Goal: Task Accomplishment & Management: Manage account settings

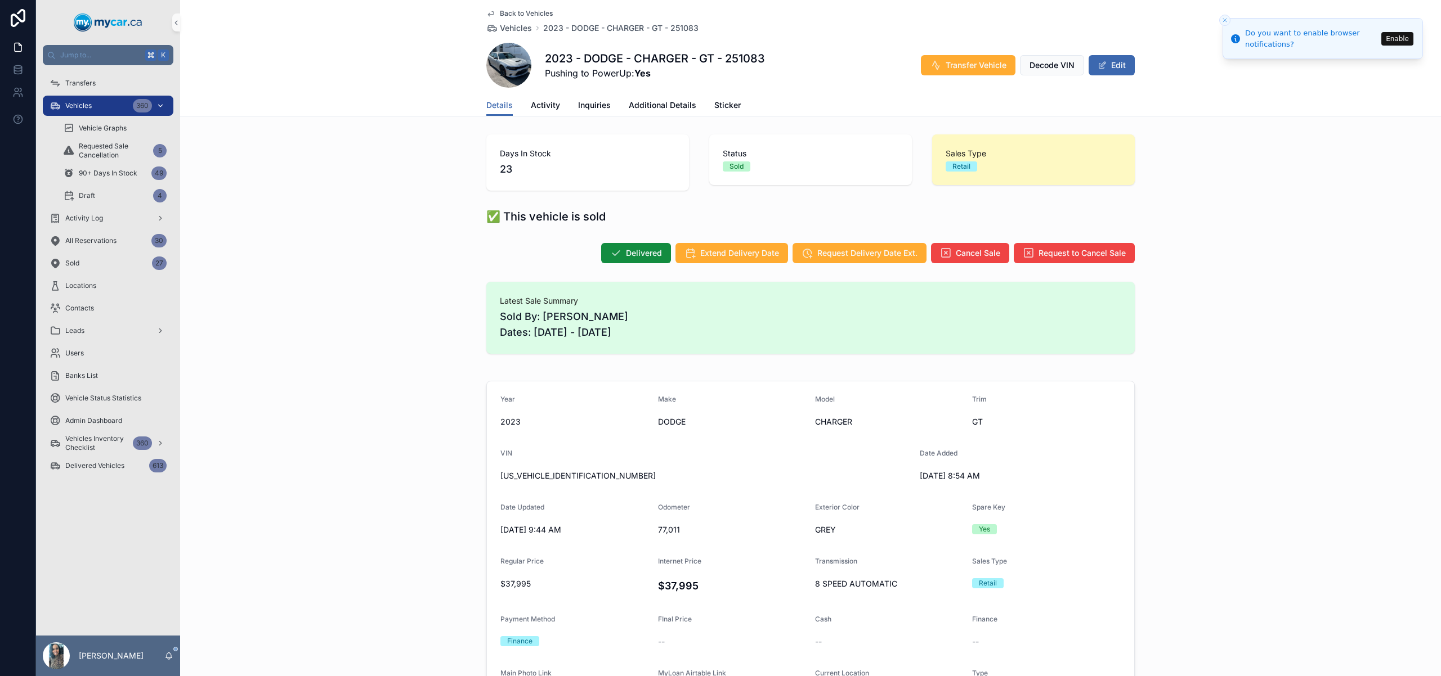
scroll to position [72, 0]
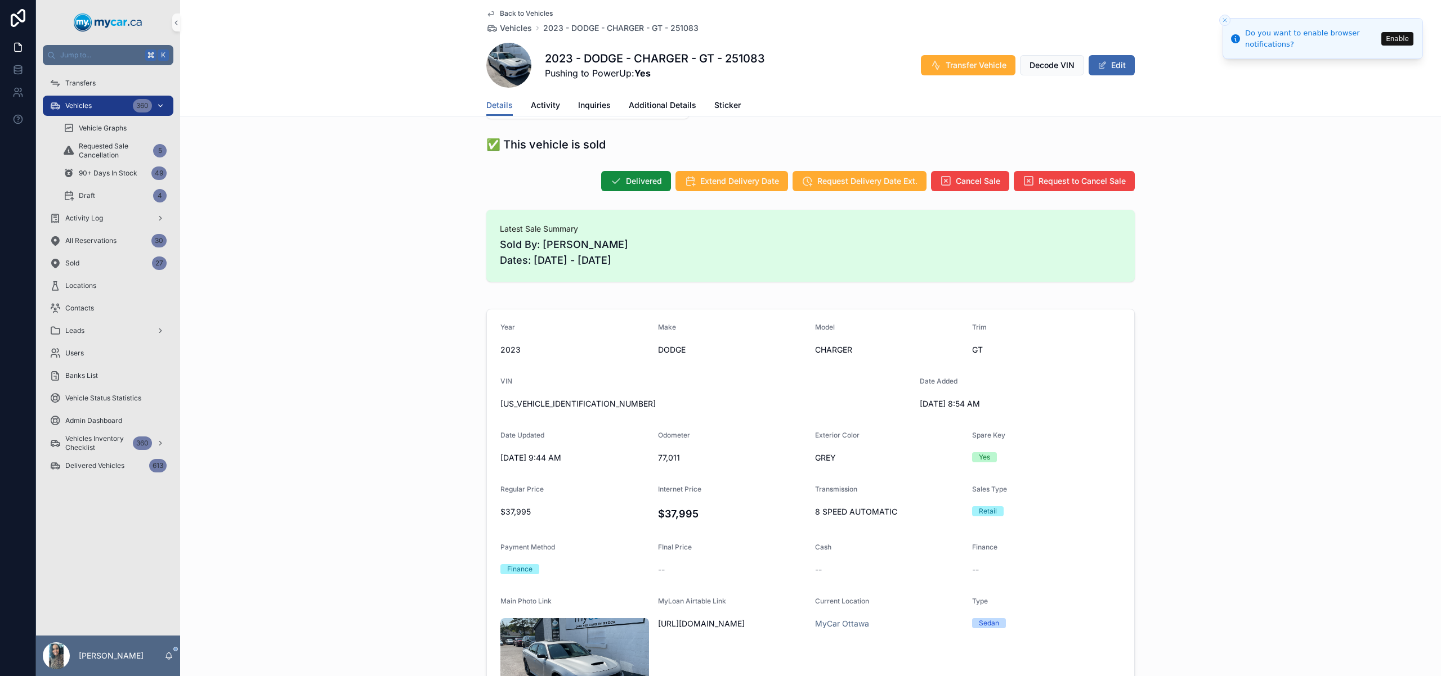
click at [96, 105] on div "Vehicles 360" at bounding box center [108, 106] width 117 height 18
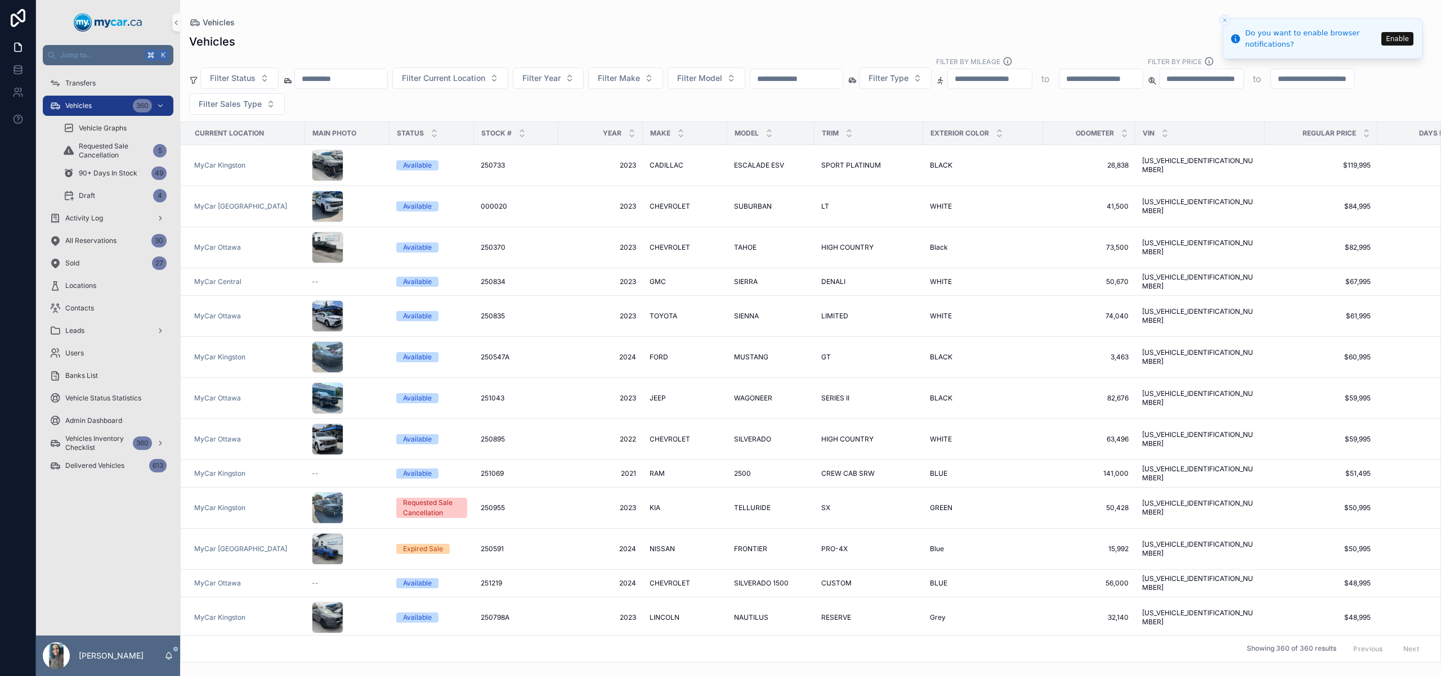
click at [357, 82] on input "scrollable content" at bounding box center [341, 79] width 92 height 16
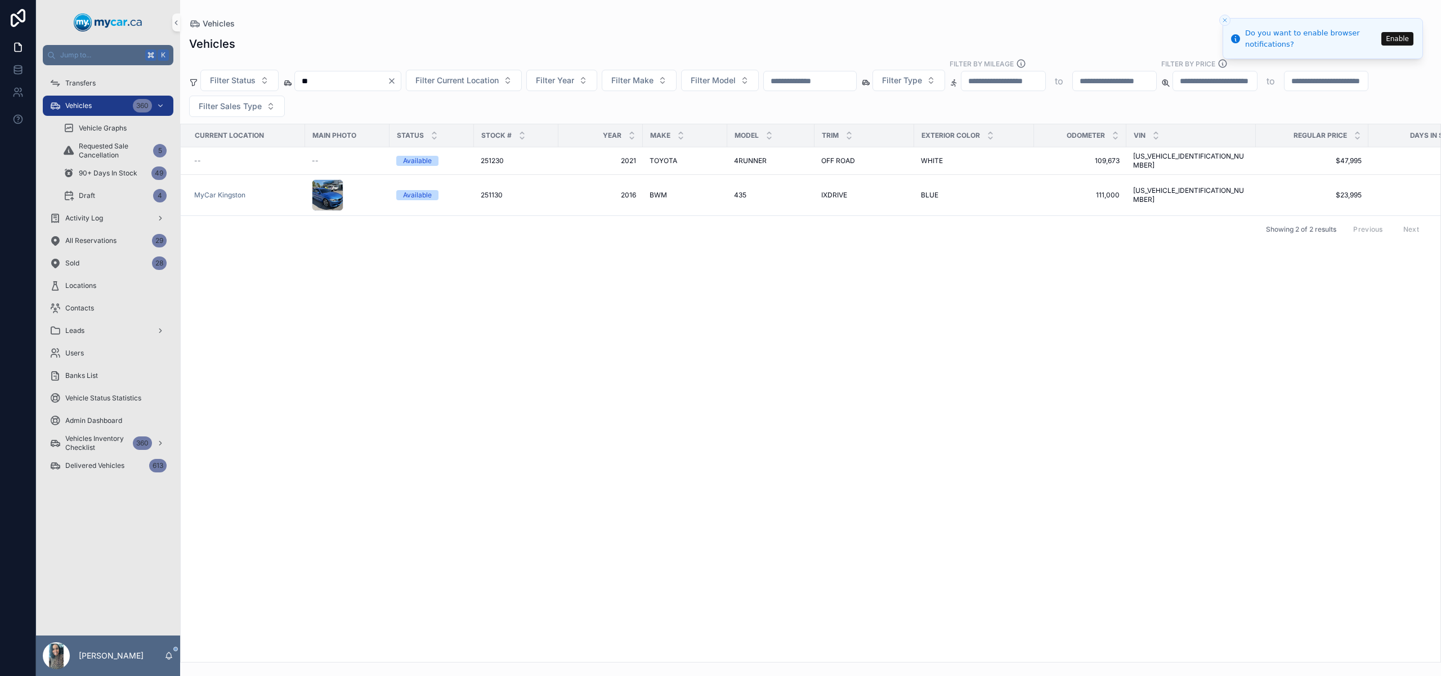
type input "*"
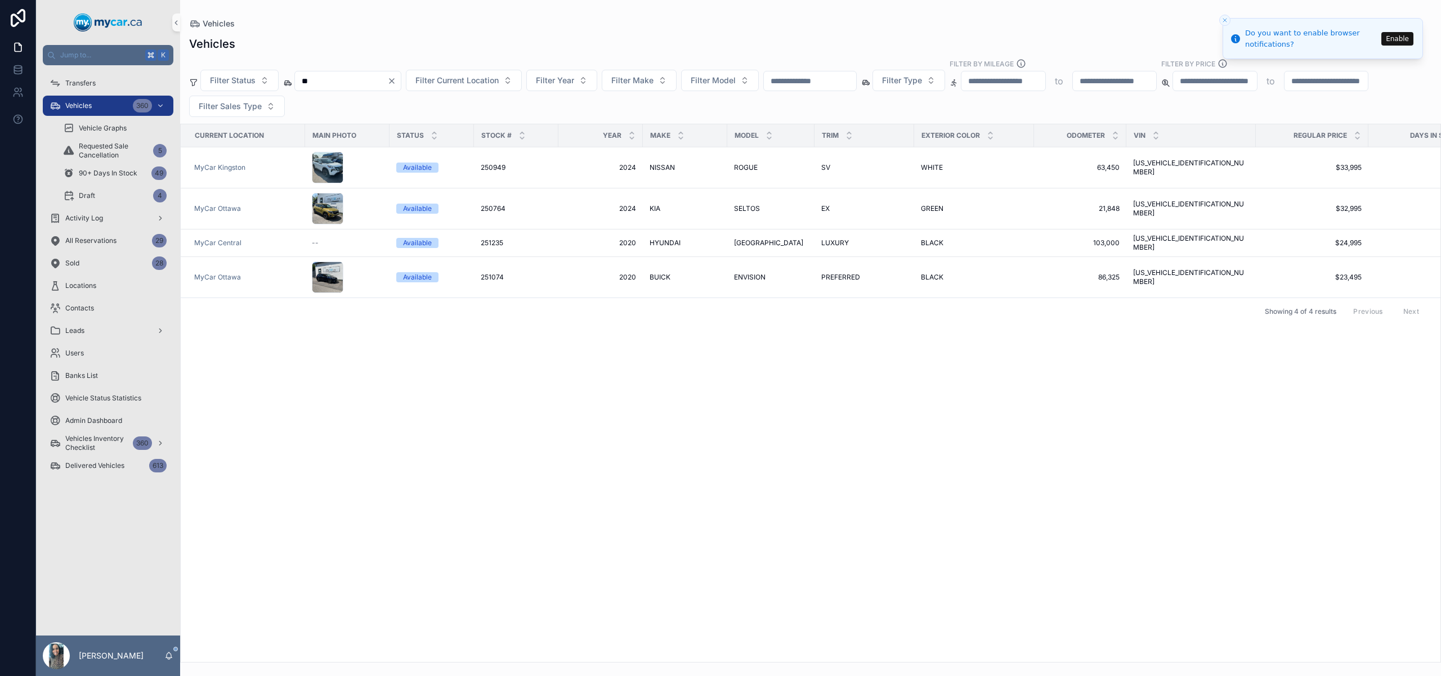
type input "*"
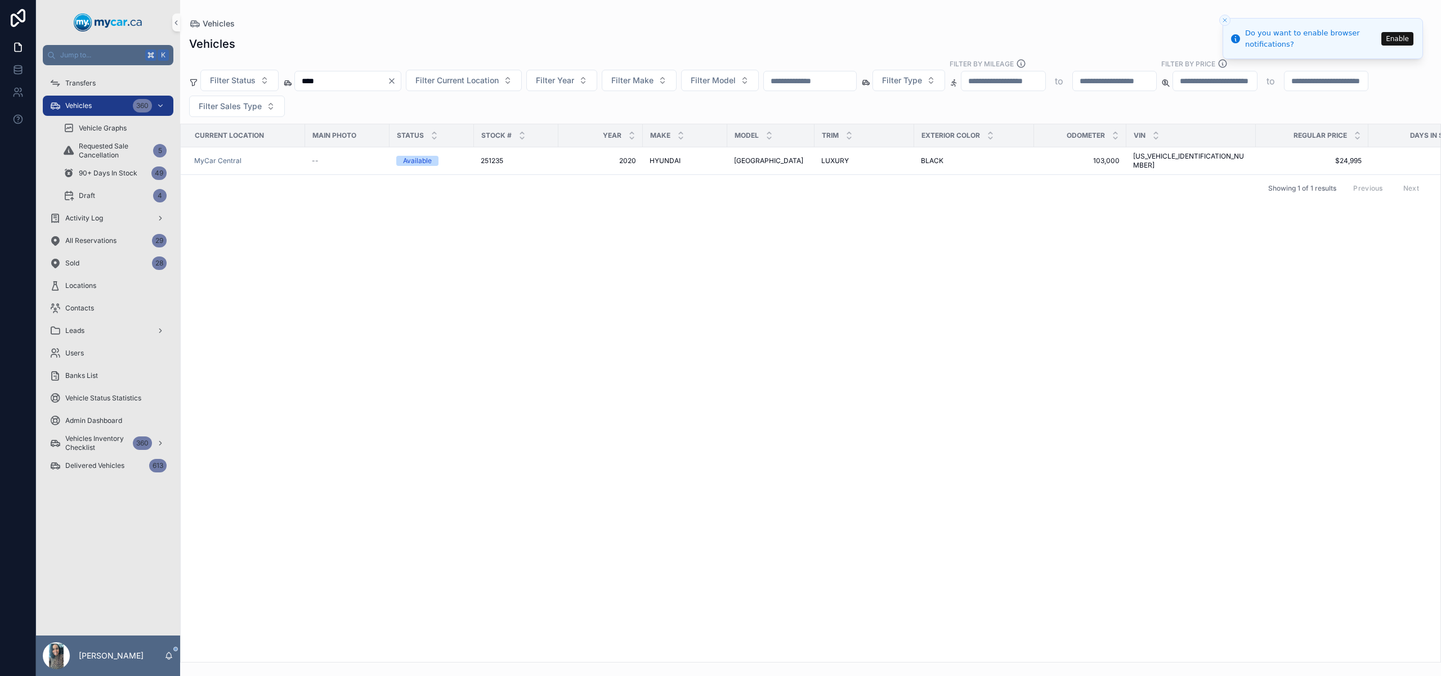
type input "****"
click at [396, 80] on icon "Clear" at bounding box center [391, 81] width 9 height 9
click at [778, 83] on input "scrollable content" at bounding box center [796, 81] width 92 height 16
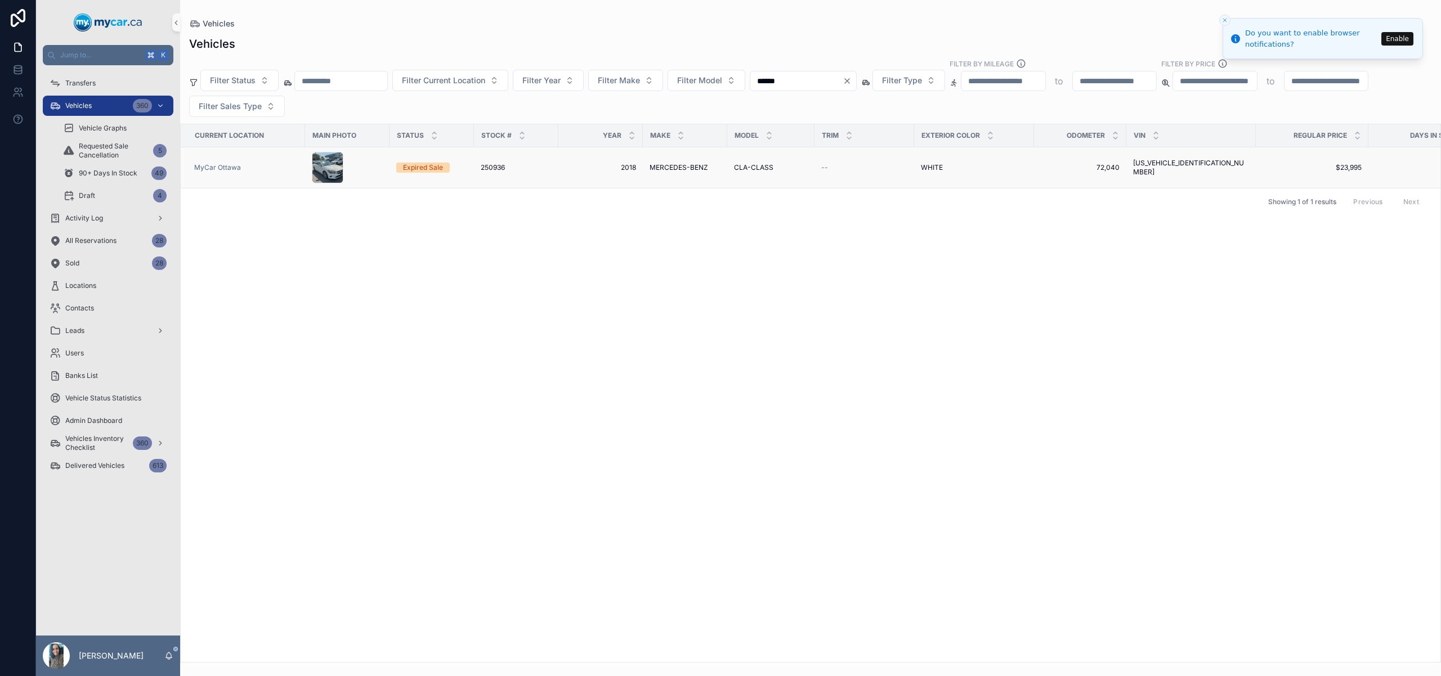
type input "******"
click at [680, 168] on span "MERCEDES-BENZ" at bounding box center [678, 167] width 59 height 9
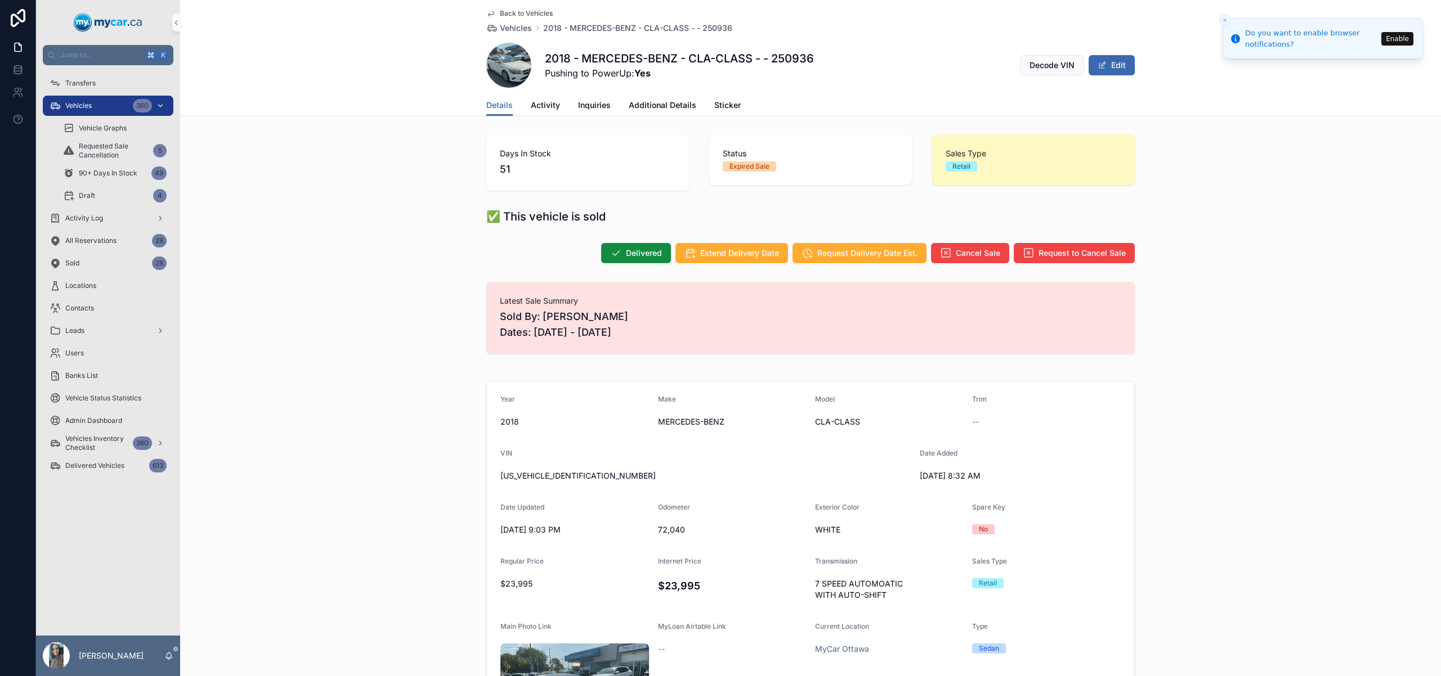
click at [95, 102] on div "Vehicles 360" at bounding box center [108, 106] width 117 height 18
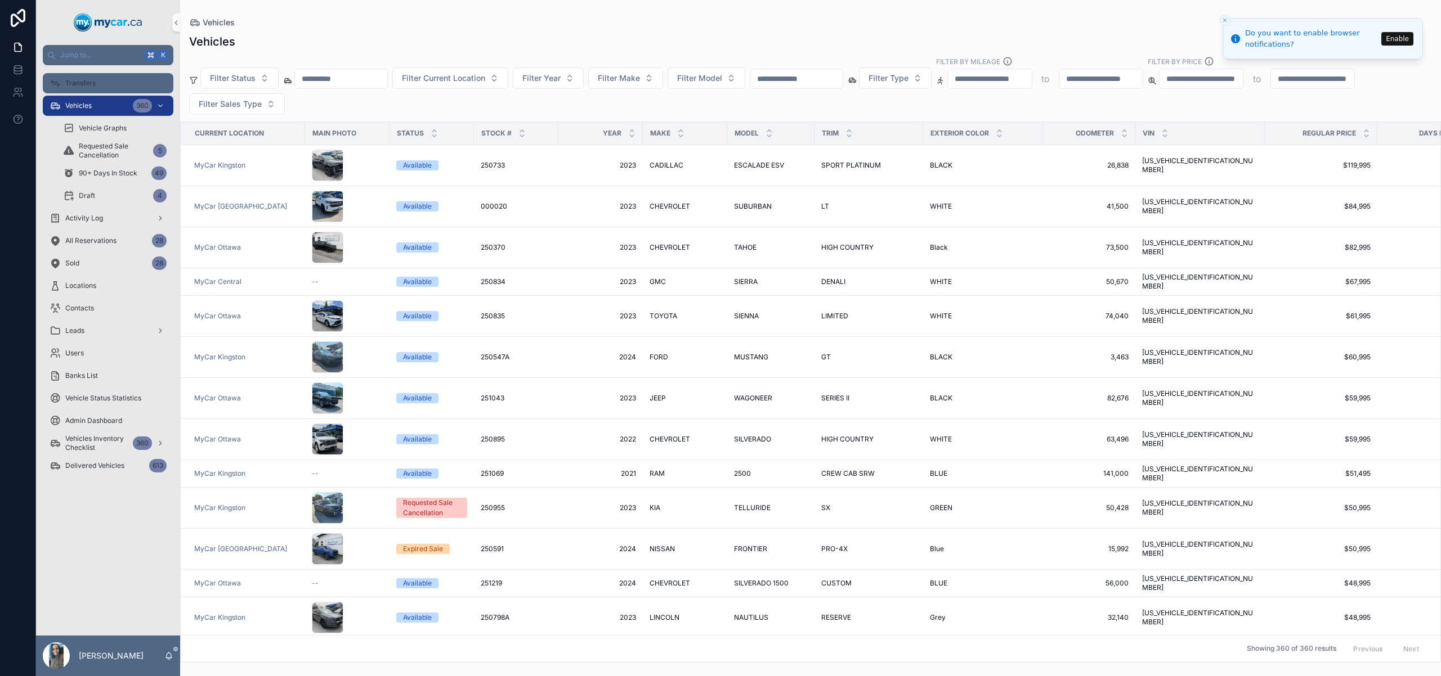
click at [97, 76] on div "Transfers" at bounding box center [108, 83] width 117 height 18
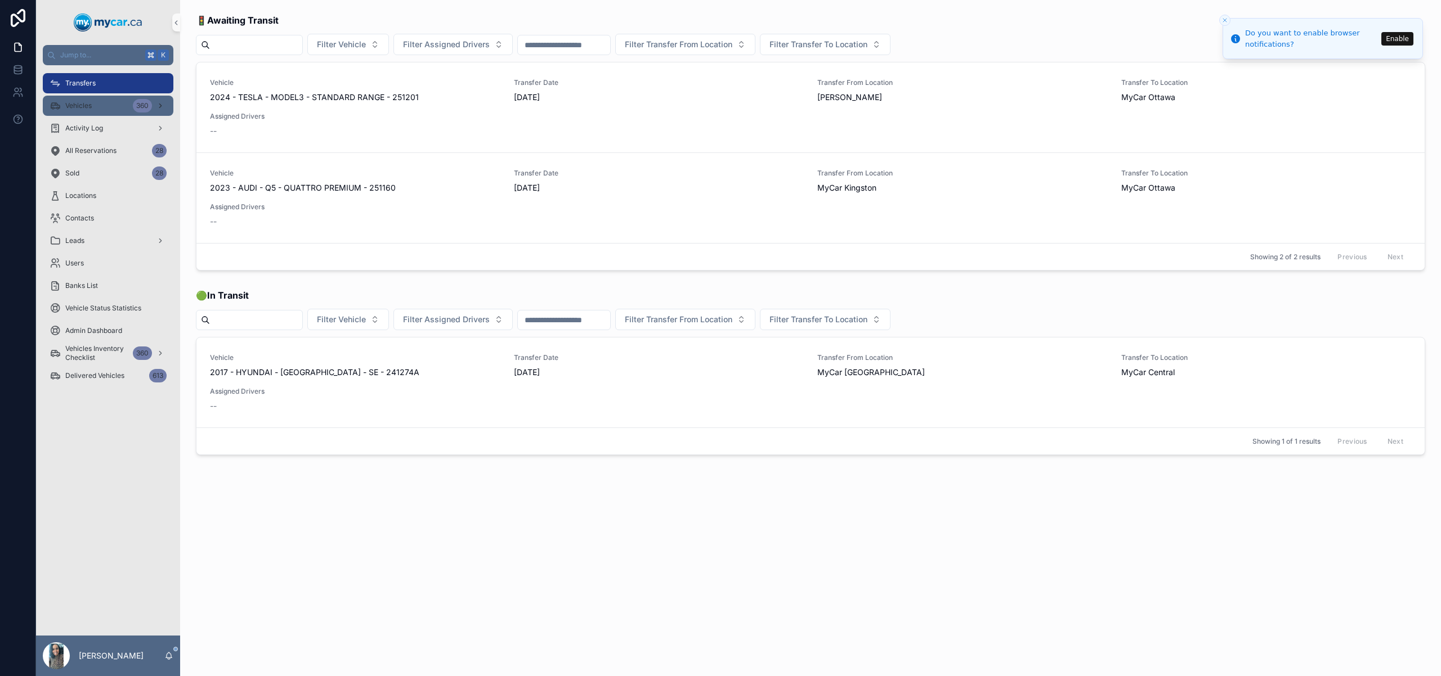
click at [118, 113] on div "Vehicles 360" at bounding box center [108, 106] width 117 height 18
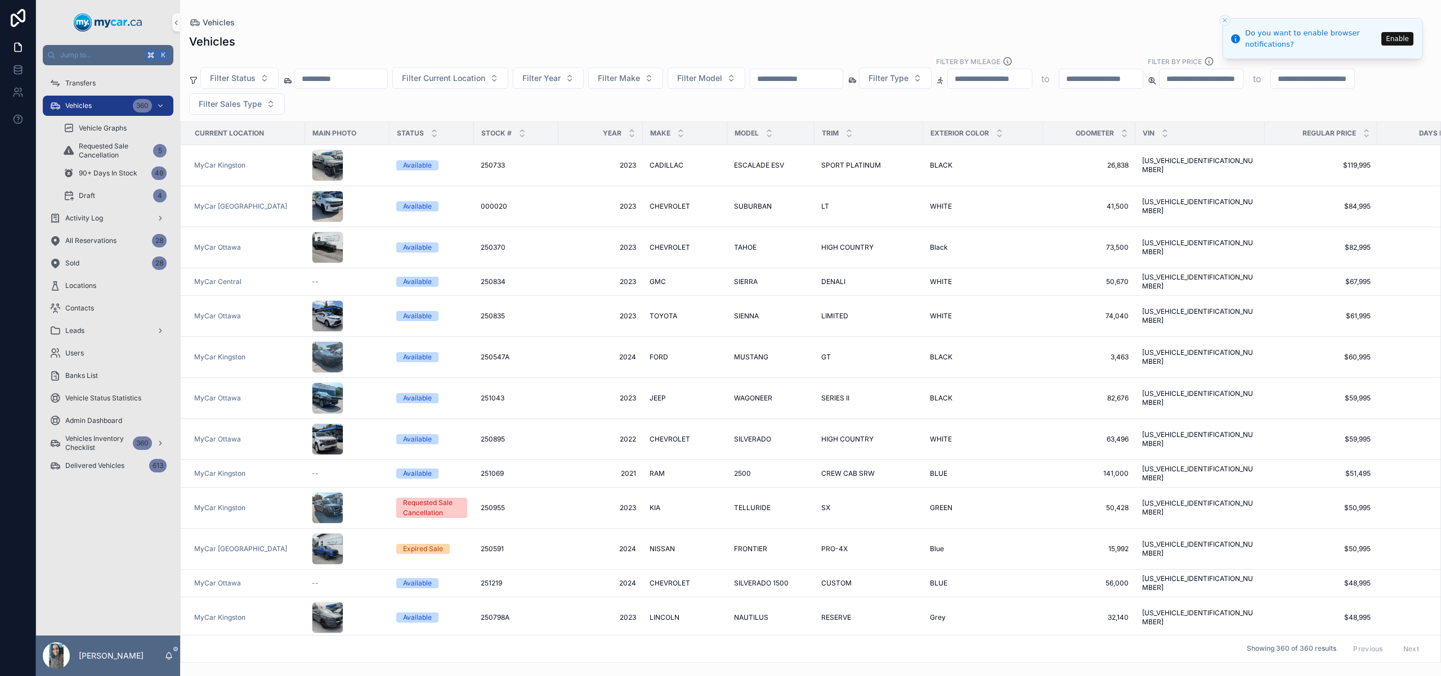
click at [803, 69] on div "scrollable content" at bounding box center [796, 79] width 93 height 20
click at [815, 82] on input "scrollable content" at bounding box center [796, 79] width 92 height 16
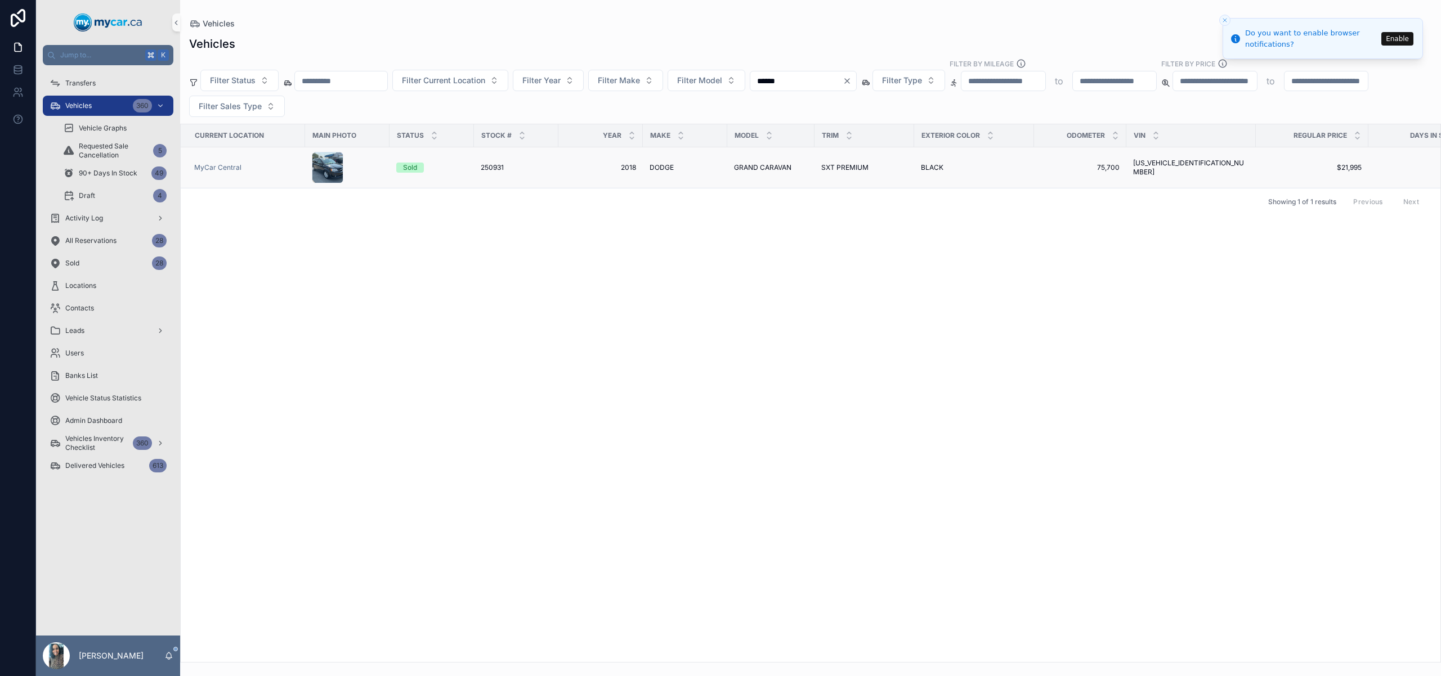
type input "******"
click at [584, 173] on td "2018 2018" at bounding box center [600, 167] width 84 height 41
click at [921, 171] on span "BLACK" at bounding box center [932, 167] width 23 height 9
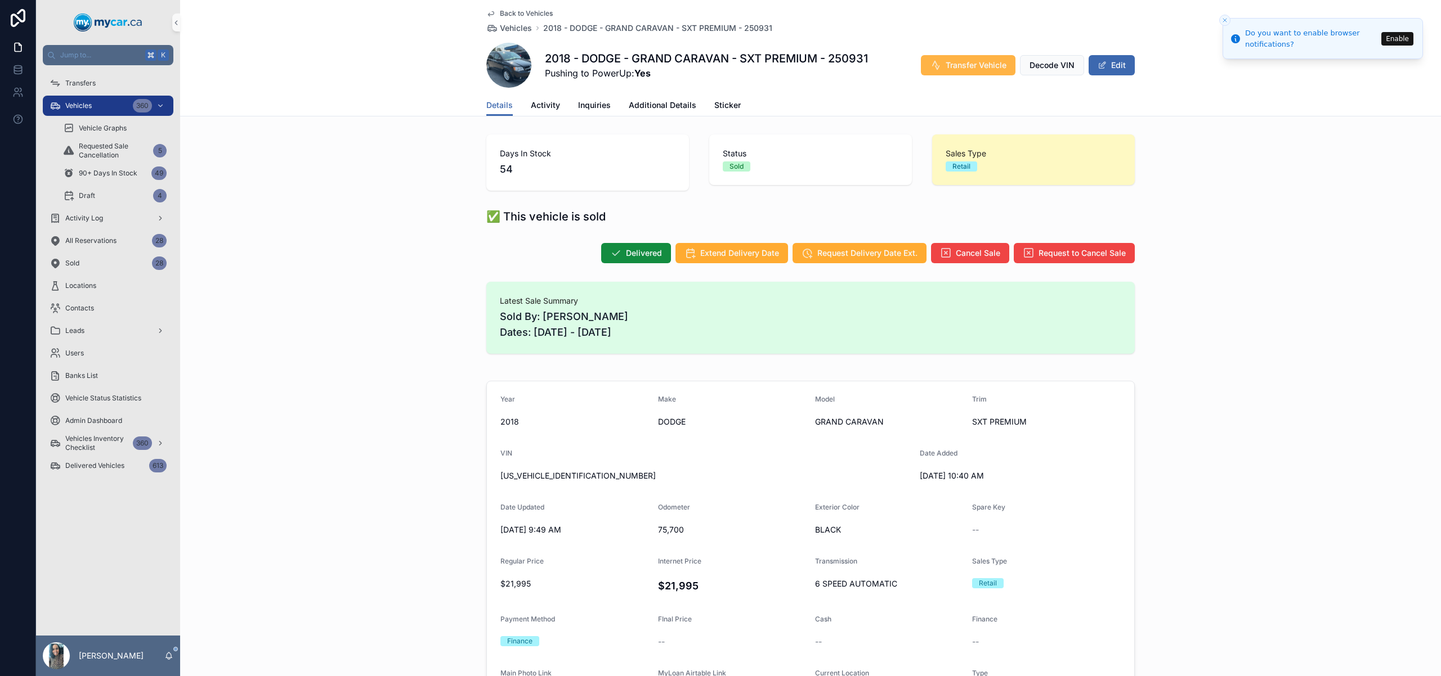
click at [948, 62] on span "Transfer Vehicle" at bounding box center [975, 65] width 61 height 11
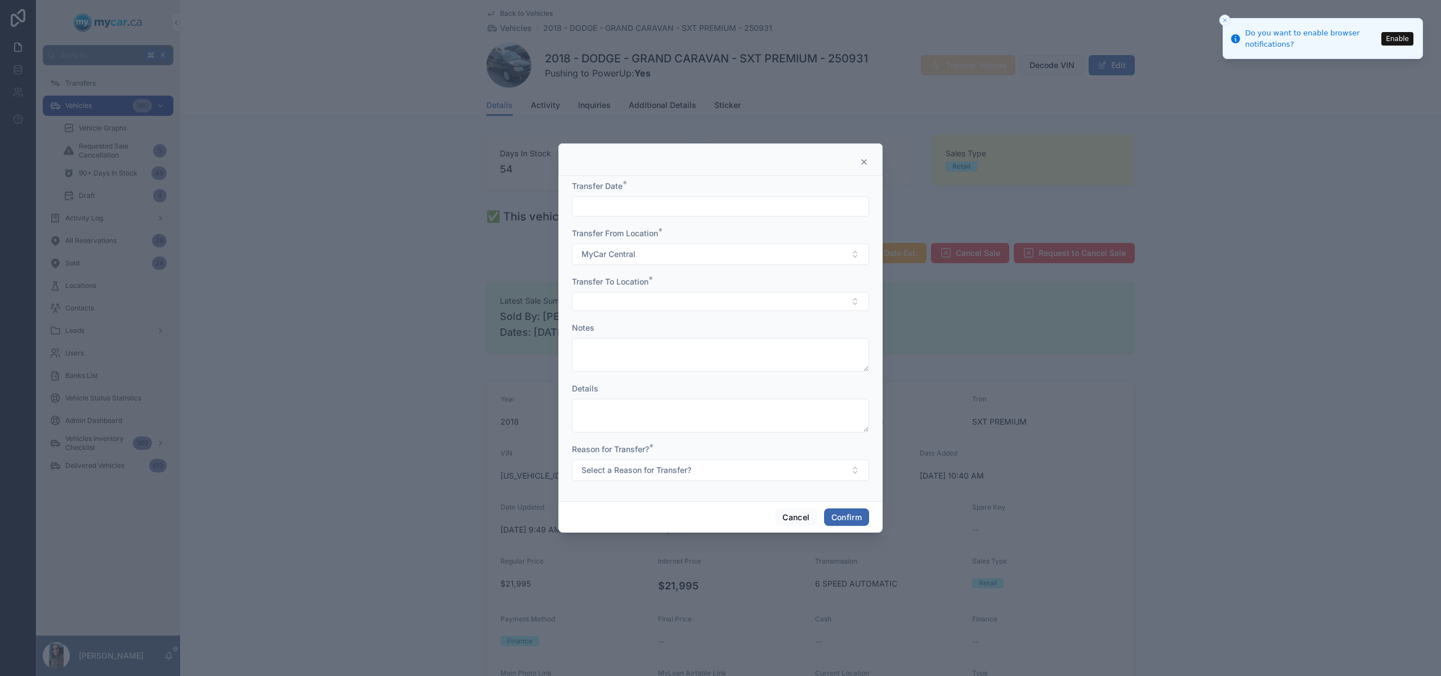
click at [628, 202] on input "text" at bounding box center [720, 207] width 296 height 16
click at [738, 302] on button "4" at bounding box center [740, 300] width 20 height 20
type input "********"
click at [588, 300] on button "Select Button" at bounding box center [720, 301] width 297 height 19
click at [641, 401] on div "MyCar Ottawa" at bounding box center [721, 400] width 292 height 18
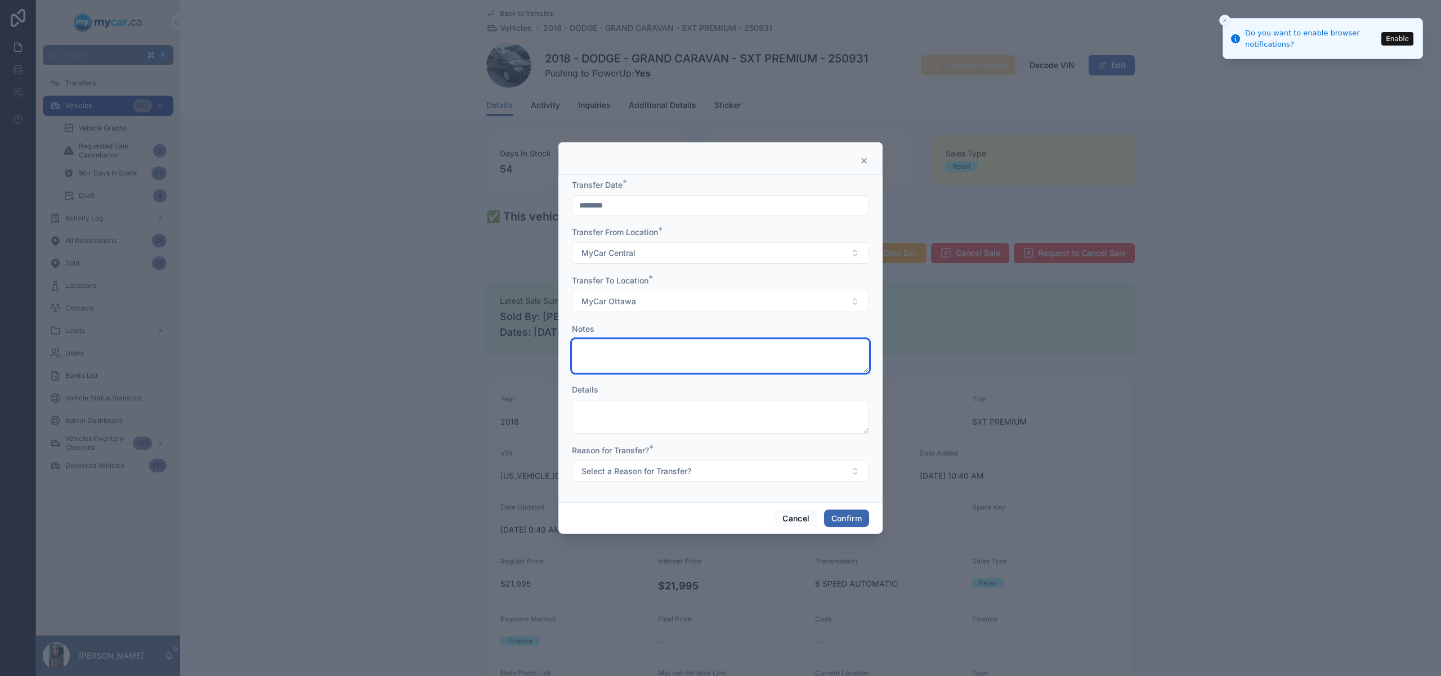
click at [657, 350] on textarea at bounding box center [720, 356] width 297 height 34
type textarea "**********"
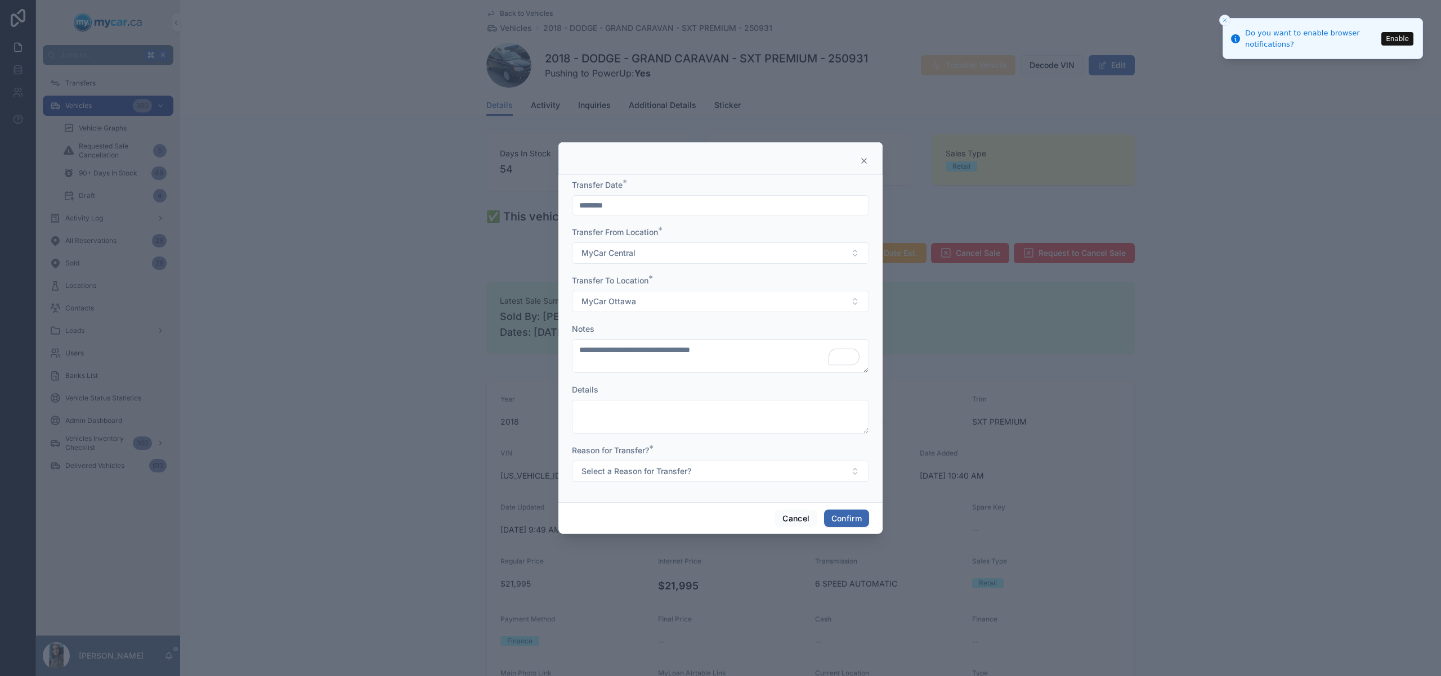
click at [682, 483] on form "**********" at bounding box center [720, 337] width 297 height 314
click at [691, 475] on span "Select a Reason for Transfer?" at bounding box center [636, 471] width 110 height 11
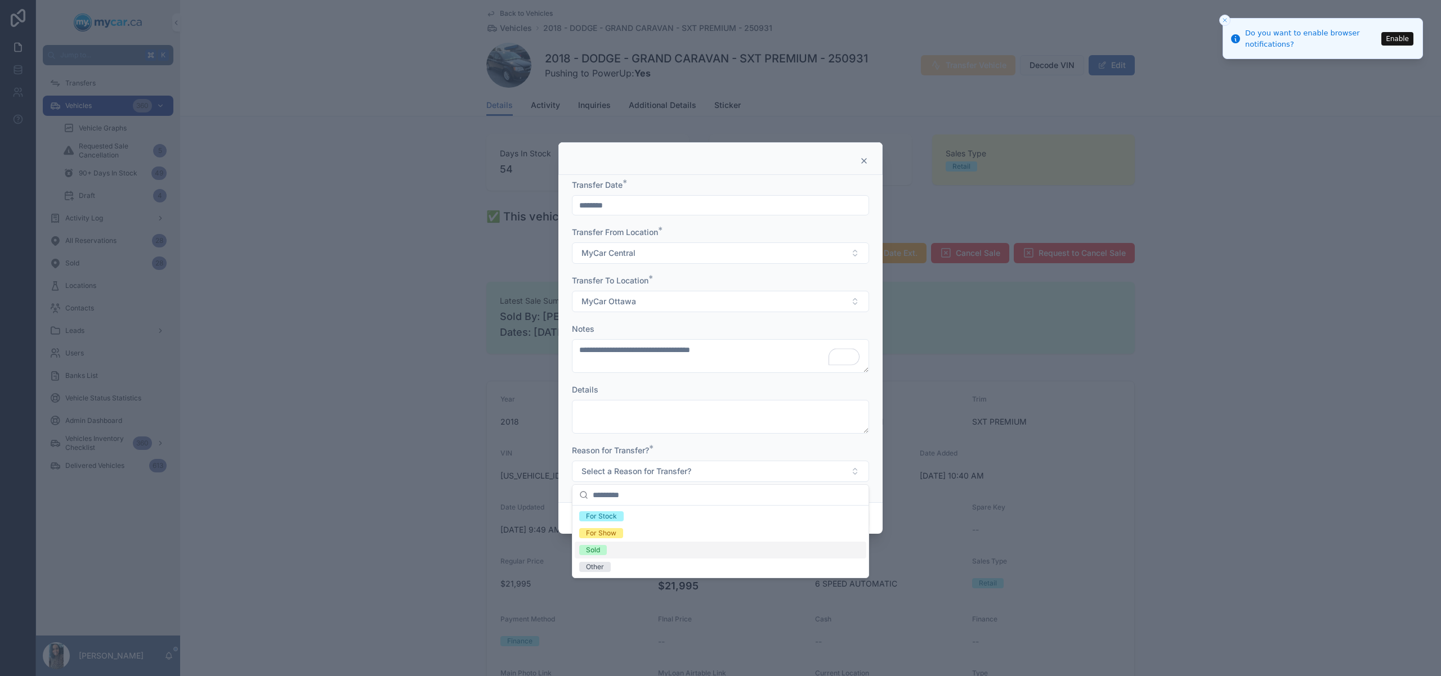
click at [640, 549] on div "Sold" at bounding box center [721, 550] width 292 height 17
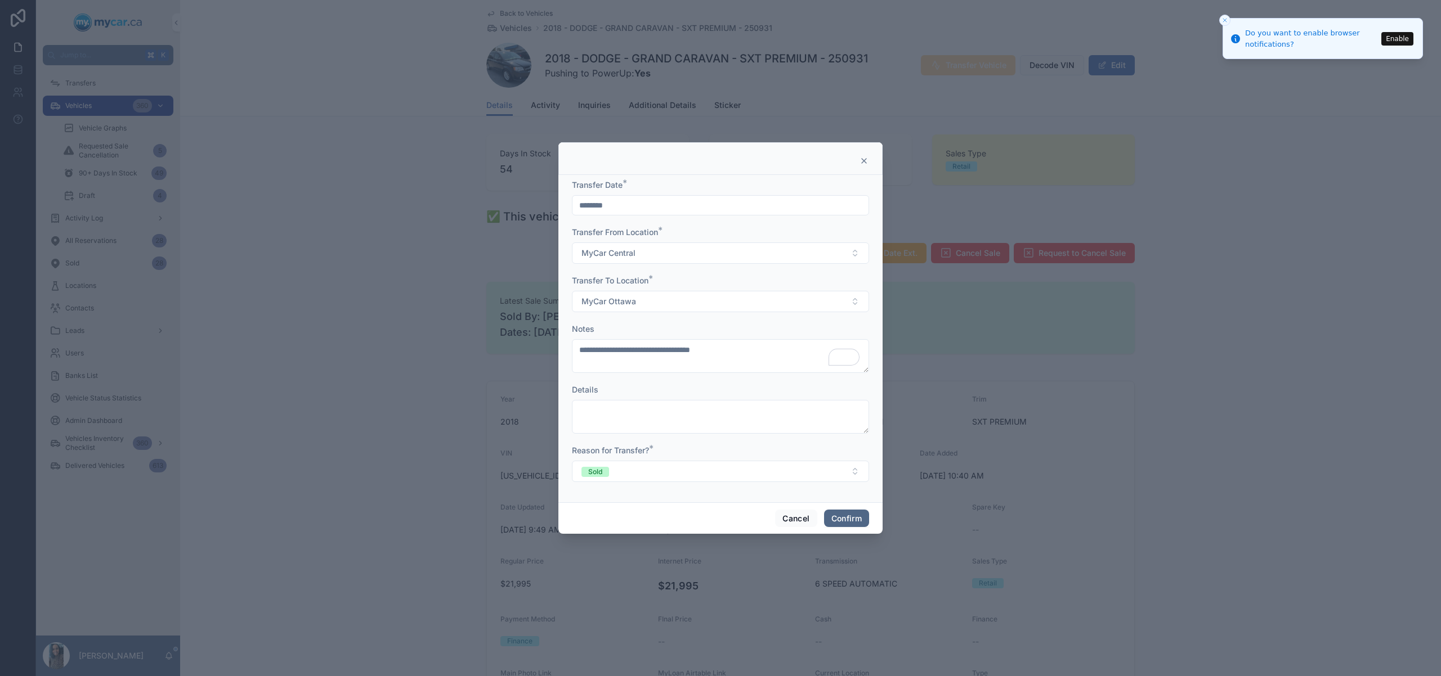
click at [841, 519] on button "Confirm" at bounding box center [846, 519] width 45 height 18
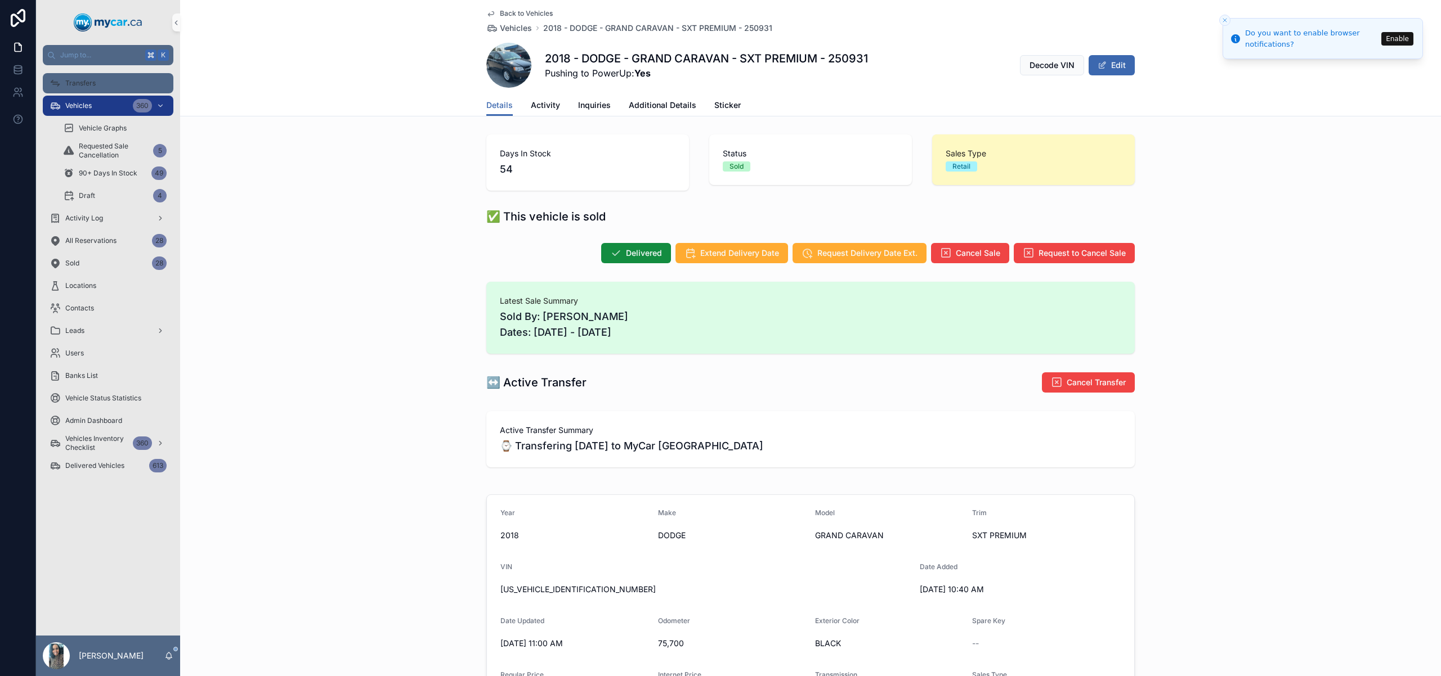
click at [131, 78] on div "Transfers" at bounding box center [108, 83] width 117 height 18
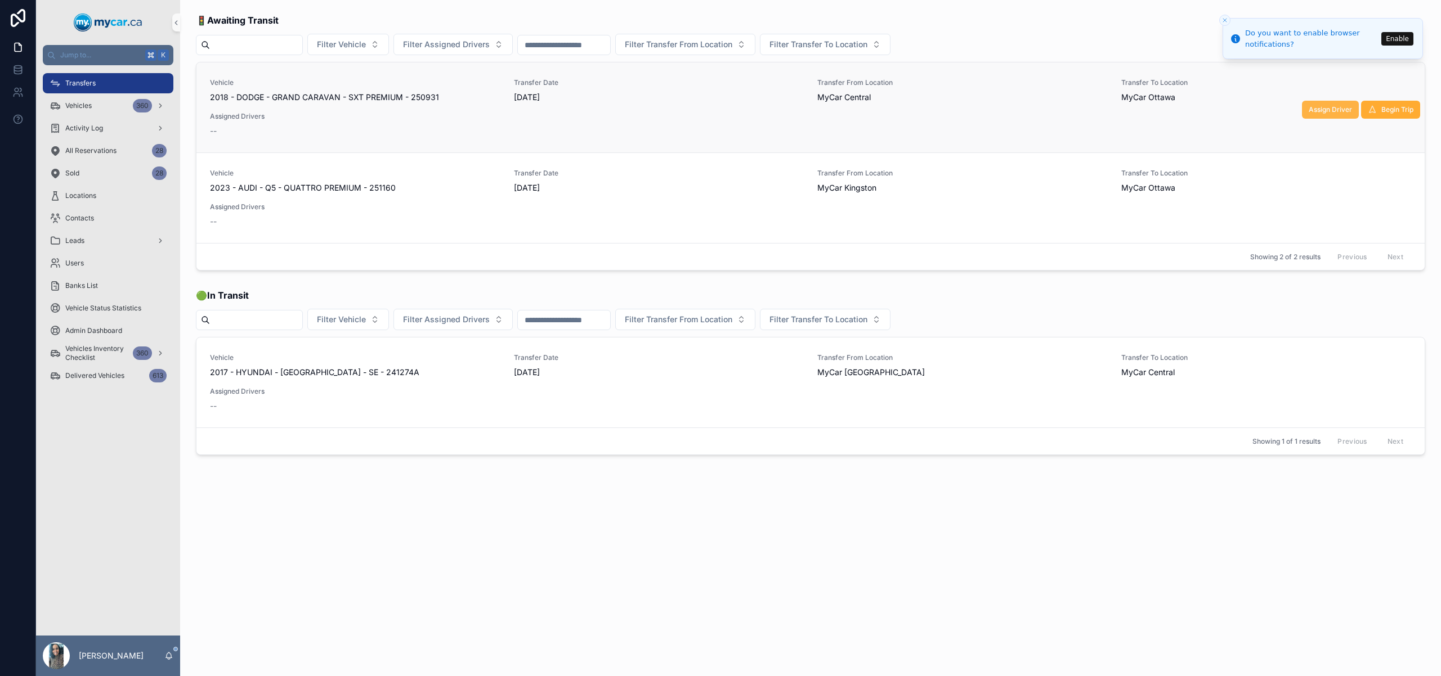
click at [1330, 115] on button "Assign Driver" at bounding box center [1330, 110] width 57 height 18
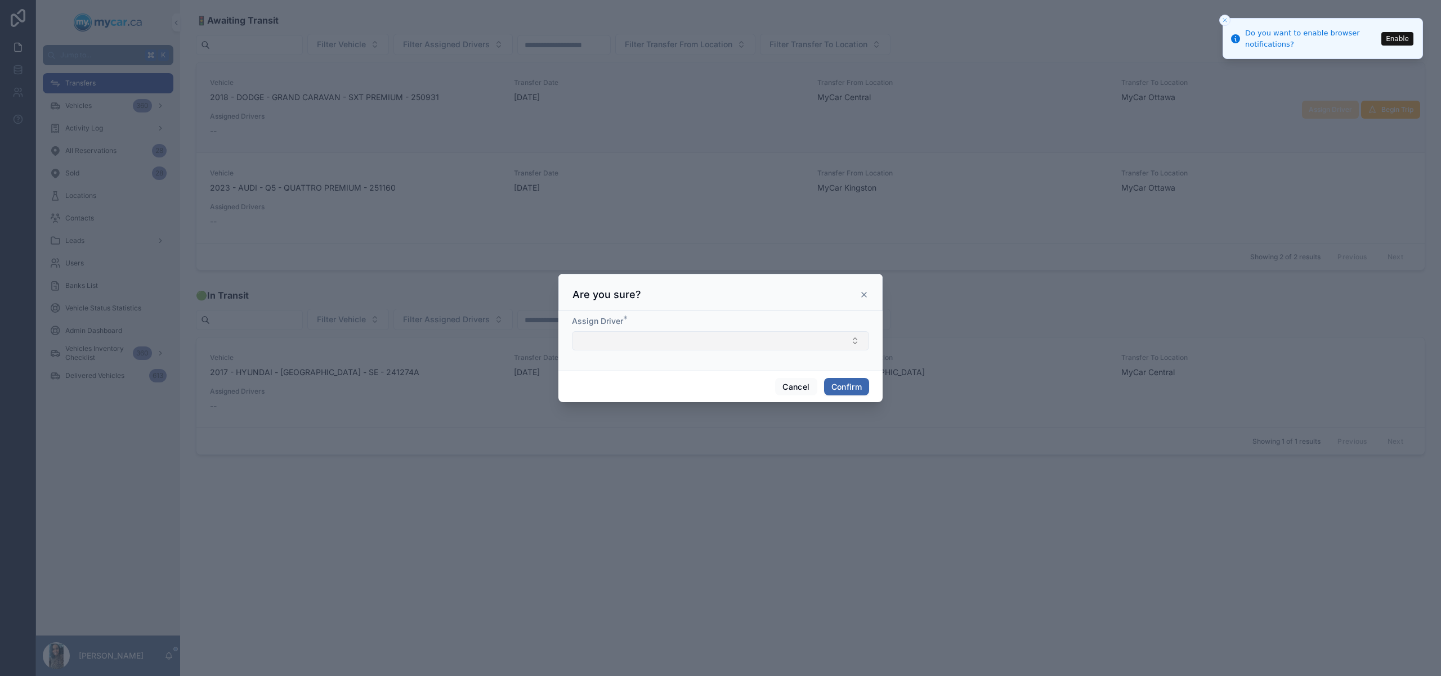
click at [627, 342] on button "Select Button" at bounding box center [720, 340] width 297 height 19
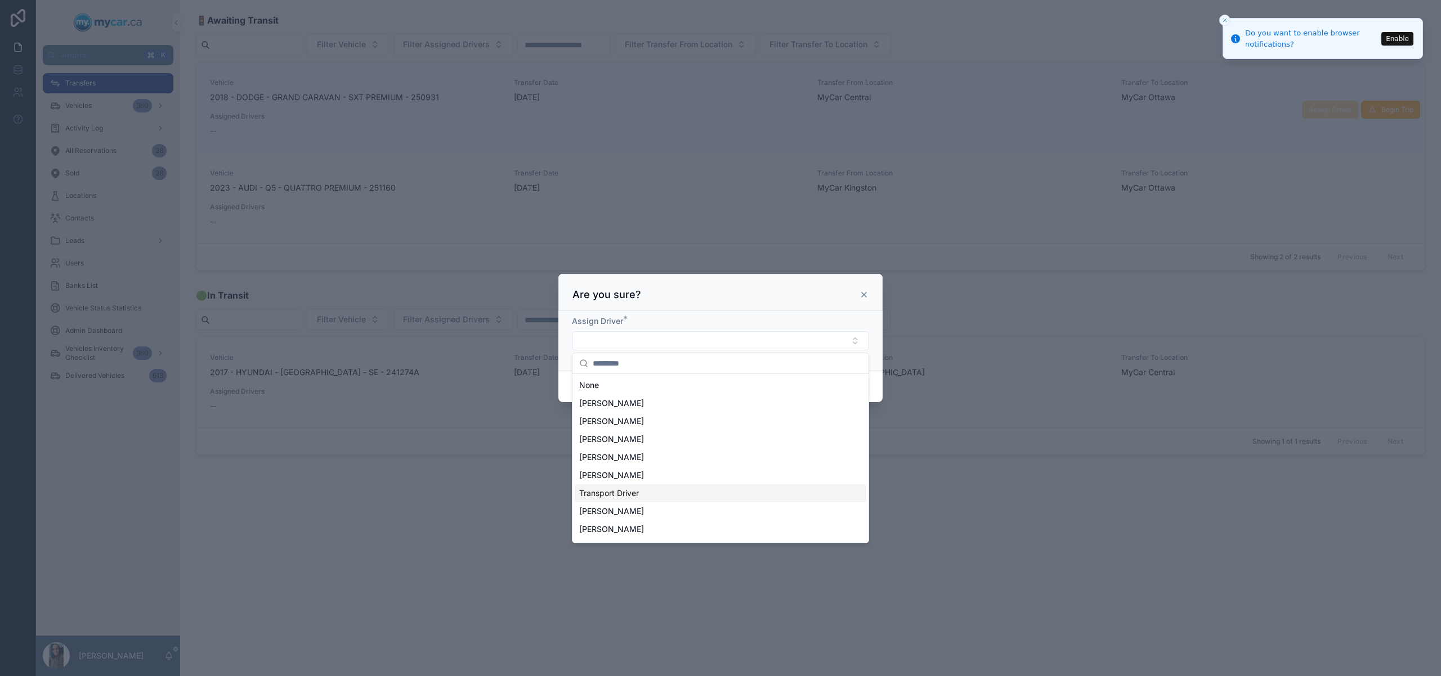
drag, startPoint x: 653, startPoint y: 498, endPoint x: 667, endPoint y: 477, distance: 25.1
click at [654, 498] on div "Transport Driver" at bounding box center [721, 494] width 292 height 18
click at [879, 349] on div "Assign Driver * Transport Driver" at bounding box center [720, 341] width 324 height 63
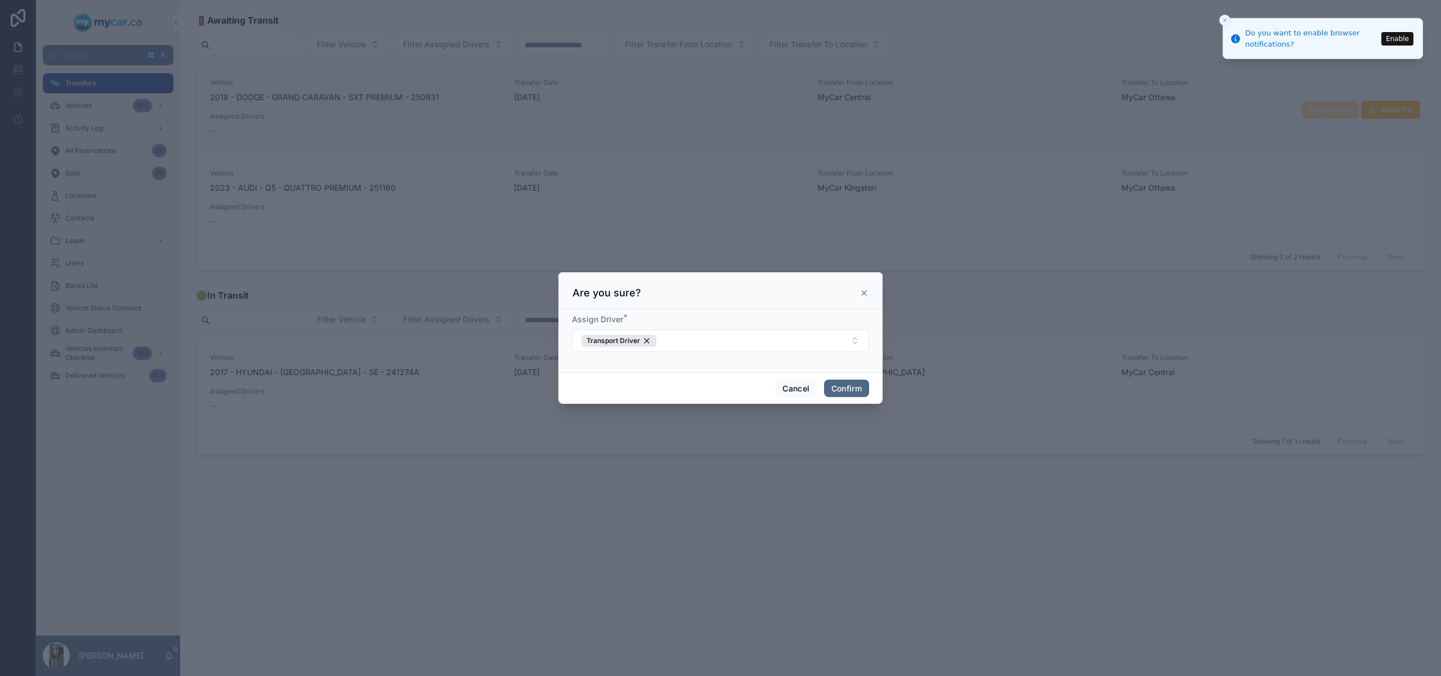
click at [853, 388] on button "Confirm" at bounding box center [846, 389] width 45 height 18
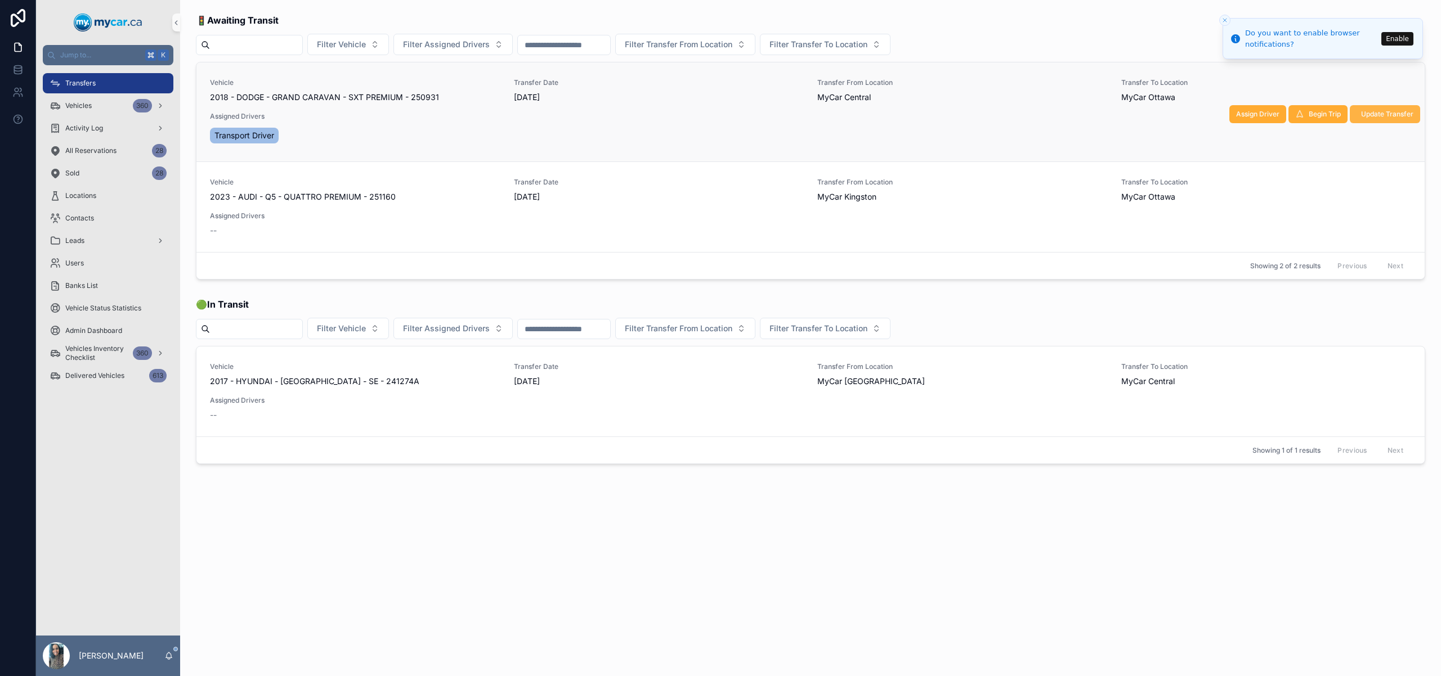
click at [1379, 108] on button "Update Transfer" at bounding box center [1385, 114] width 70 height 18
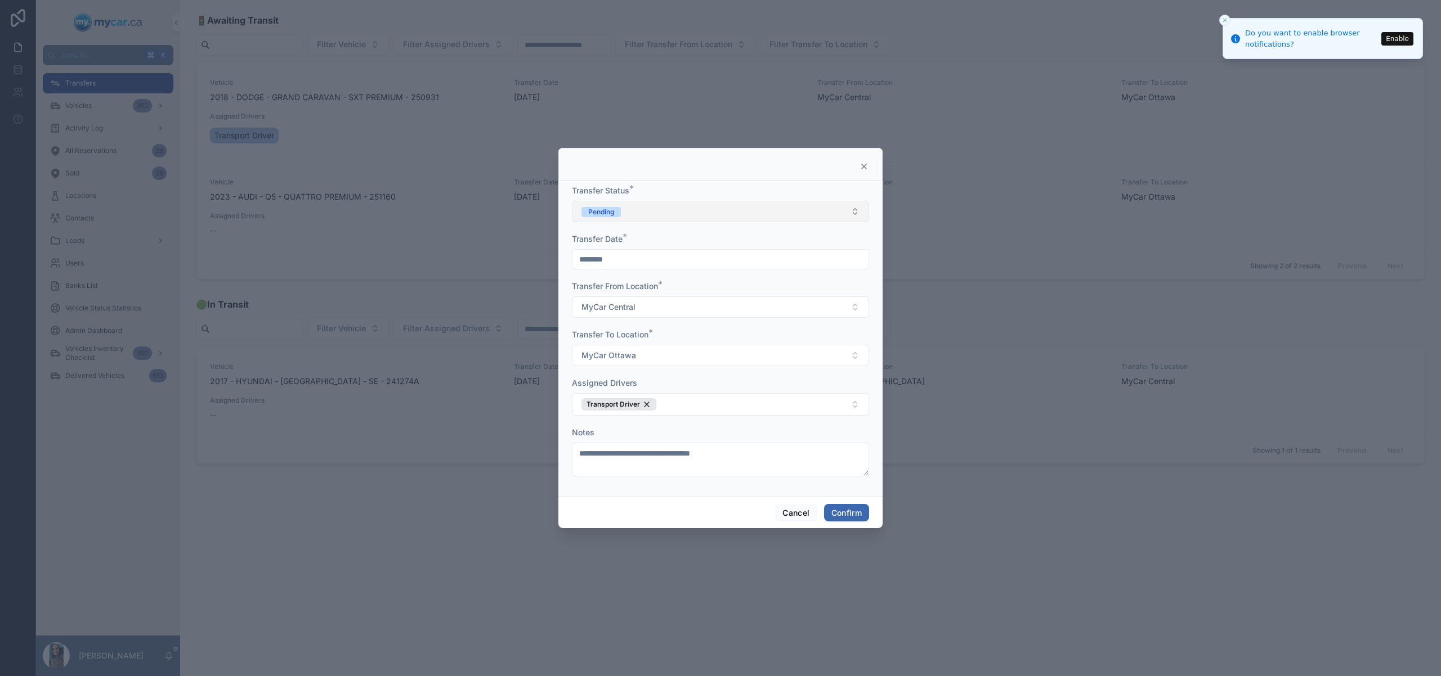
click at [614, 206] on span "Pending" at bounding box center [600, 211] width 39 height 11
click at [612, 273] on div "In Transit" at bounding box center [600, 273] width 29 height 10
click at [862, 512] on button "Confirm" at bounding box center [846, 513] width 45 height 18
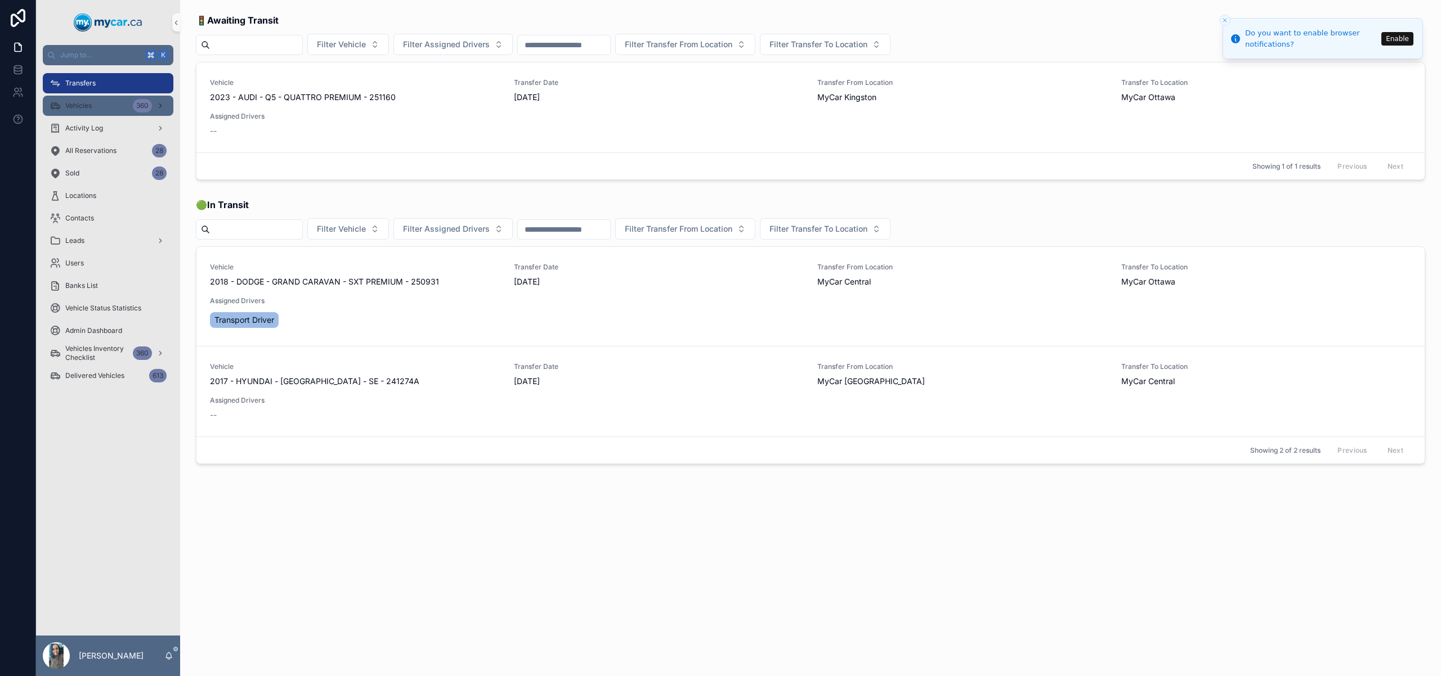
click at [79, 113] on div "Vehicles 360" at bounding box center [108, 106] width 117 height 18
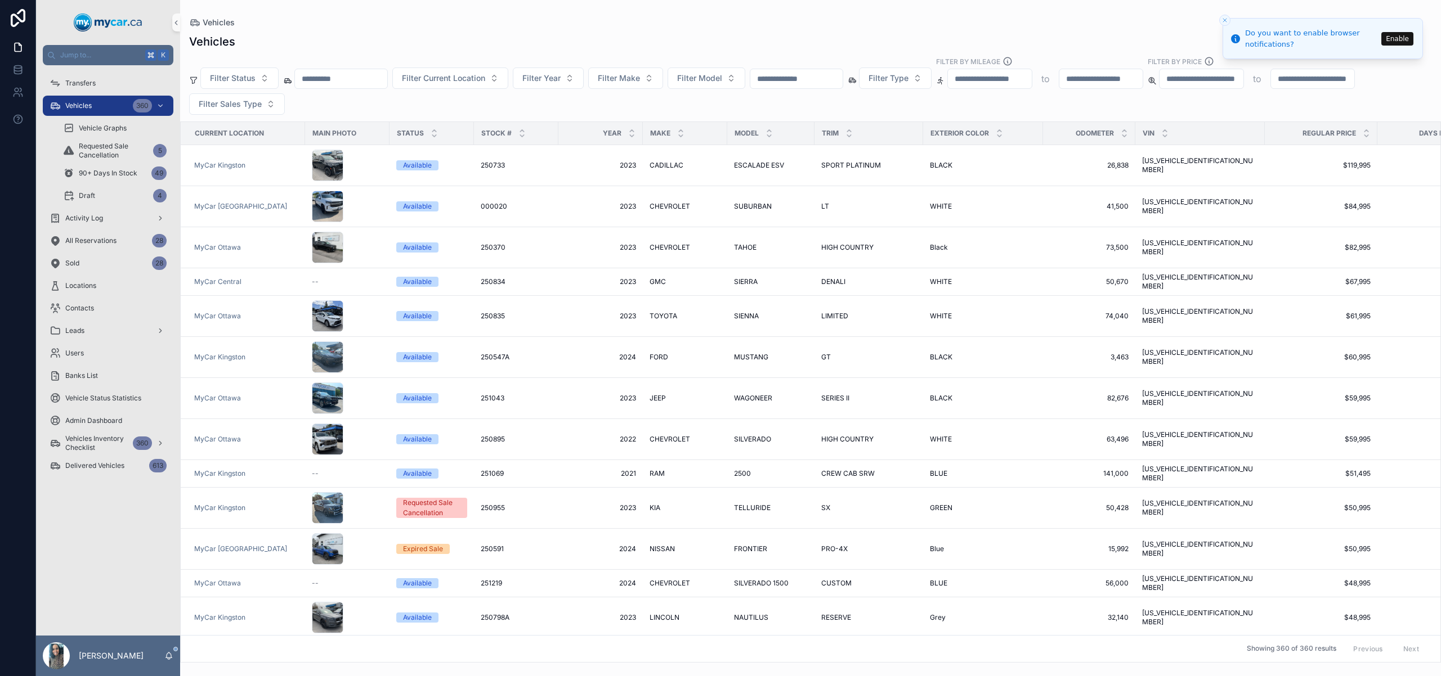
click at [831, 82] on input "scrollable content" at bounding box center [796, 79] width 92 height 16
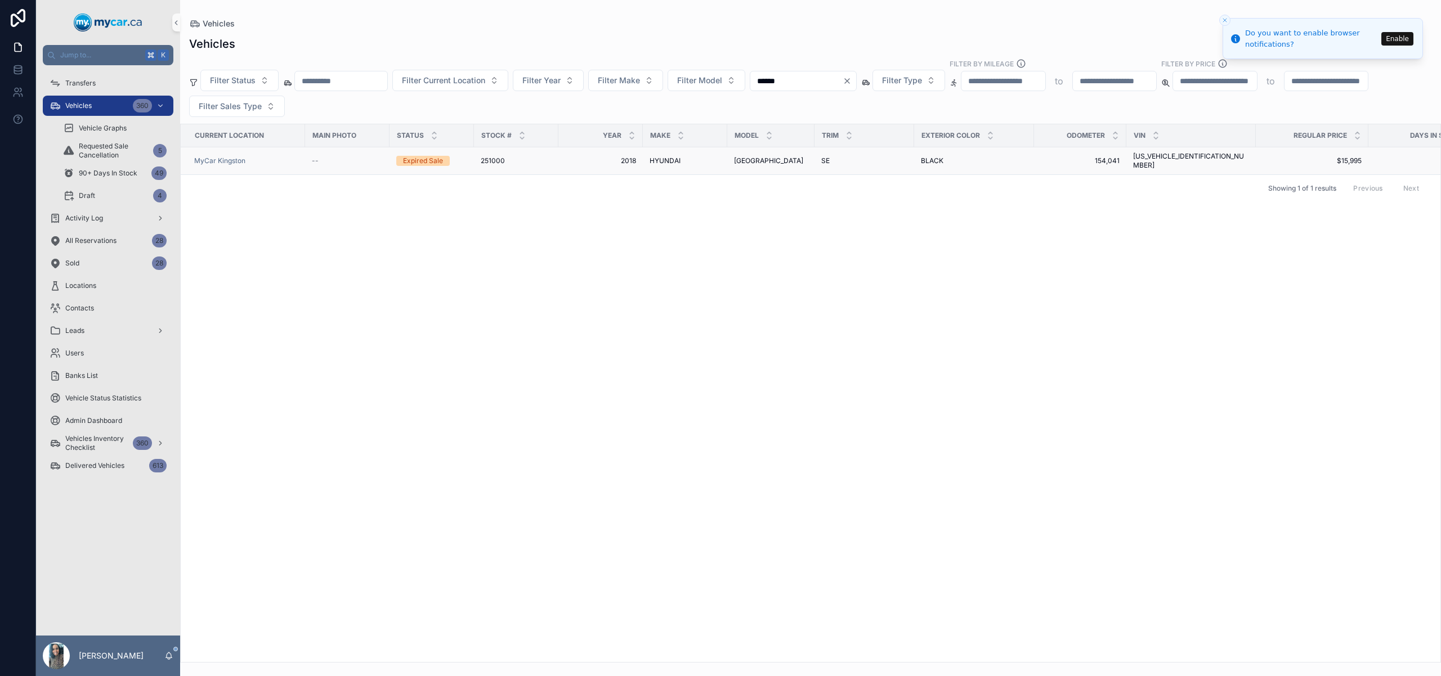
type input "******"
click at [689, 156] on div "HYUNDAI HYUNDAI" at bounding box center [684, 160] width 71 height 9
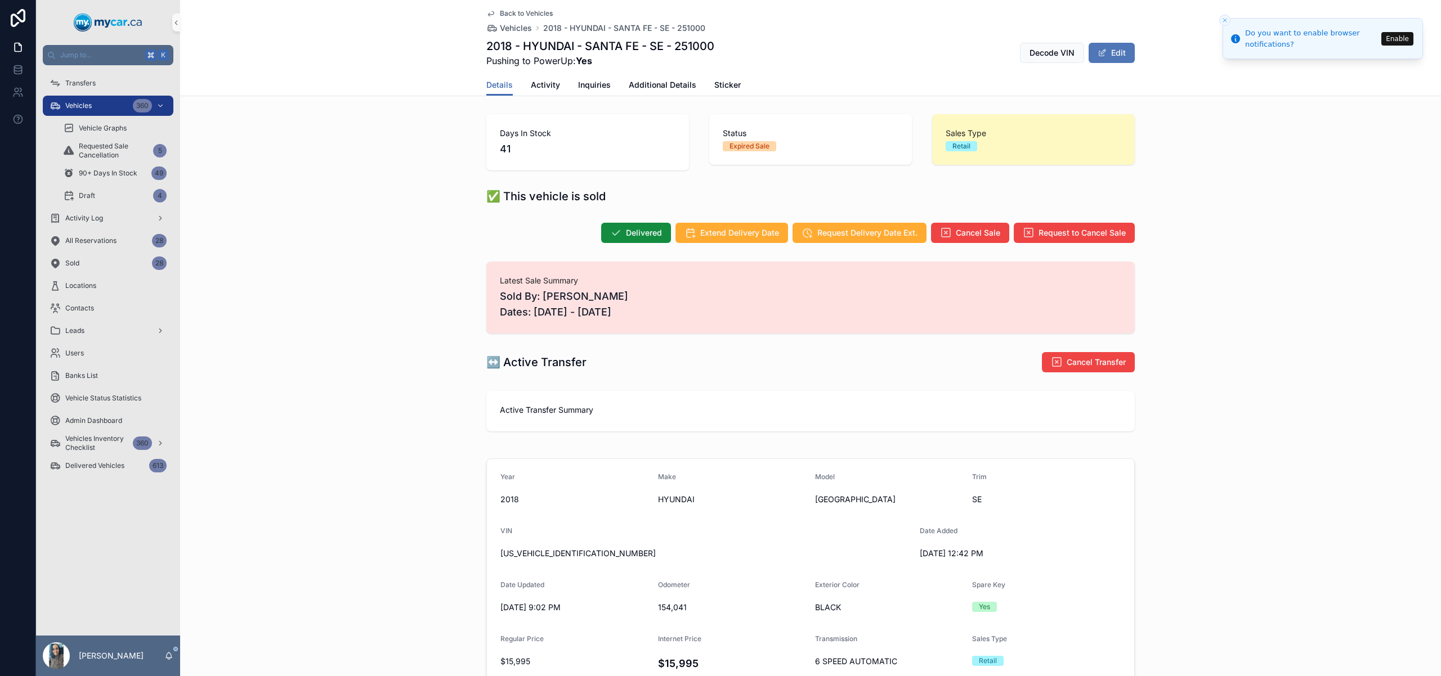
click at [1129, 46] on button "Edit" at bounding box center [1111, 53] width 46 height 20
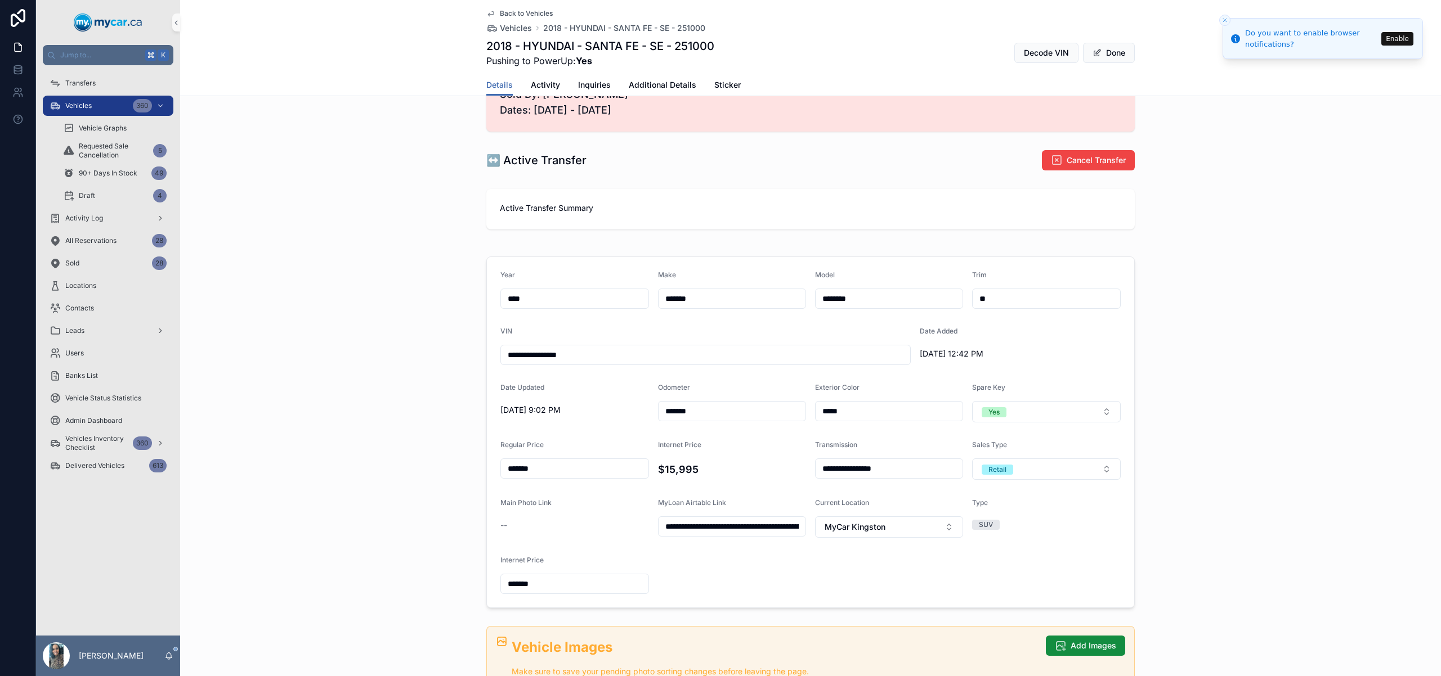
scroll to position [371, 0]
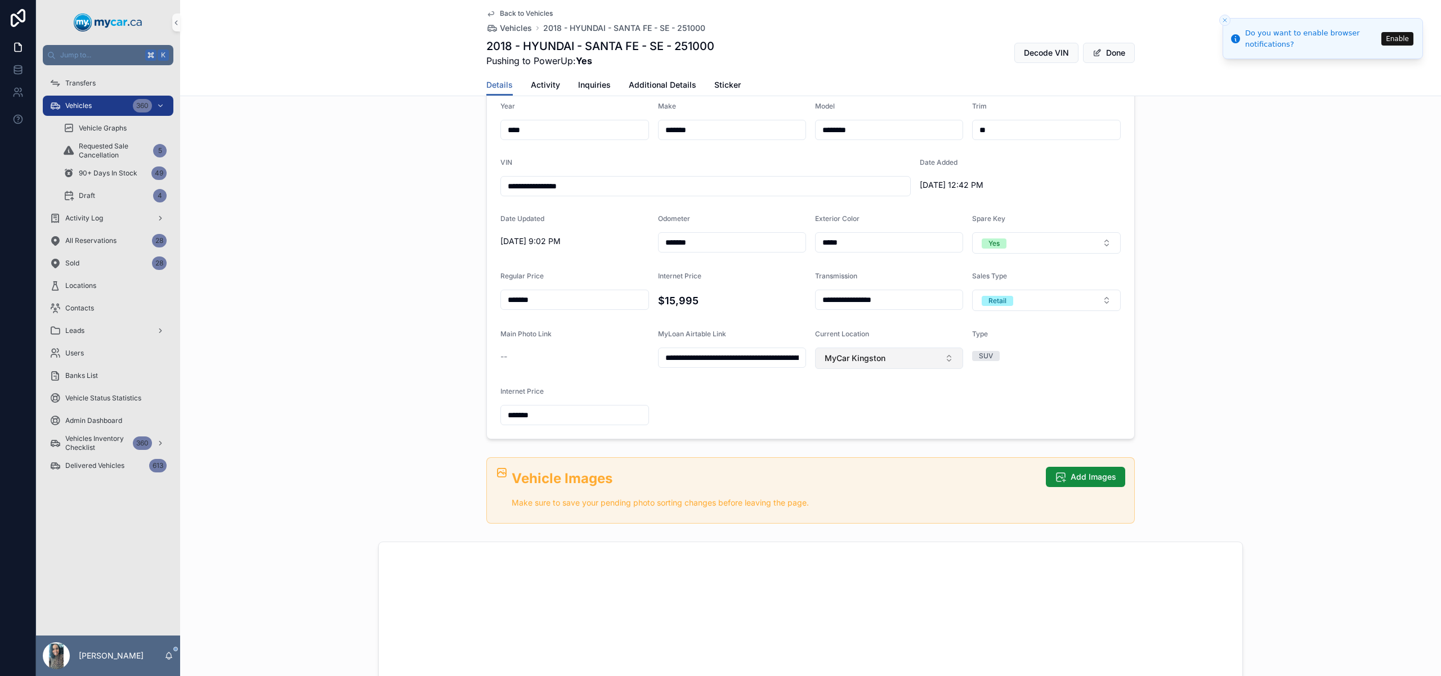
click at [890, 362] on button "MyCar Kingston" at bounding box center [889, 358] width 148 height 21
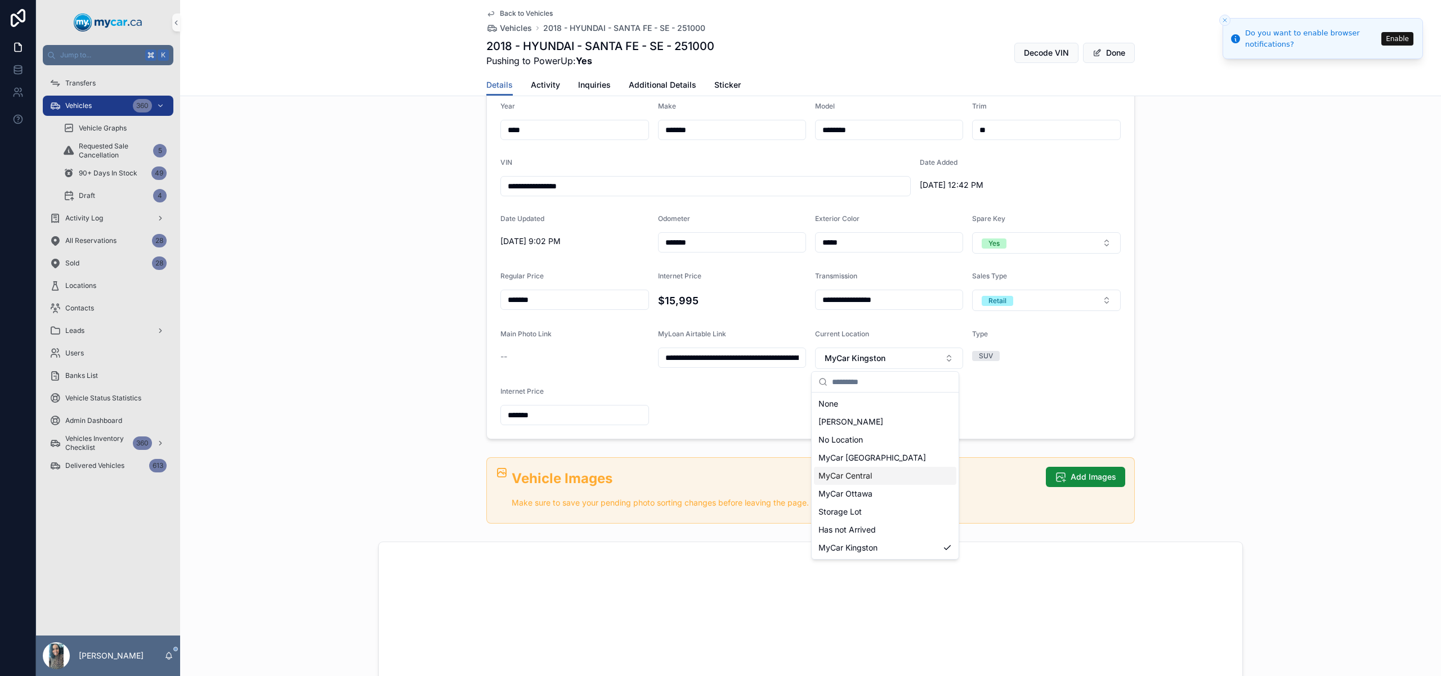
click at [864, 476] on span "MyCar Central" at bounding box center [844, 475] width 53 height 11
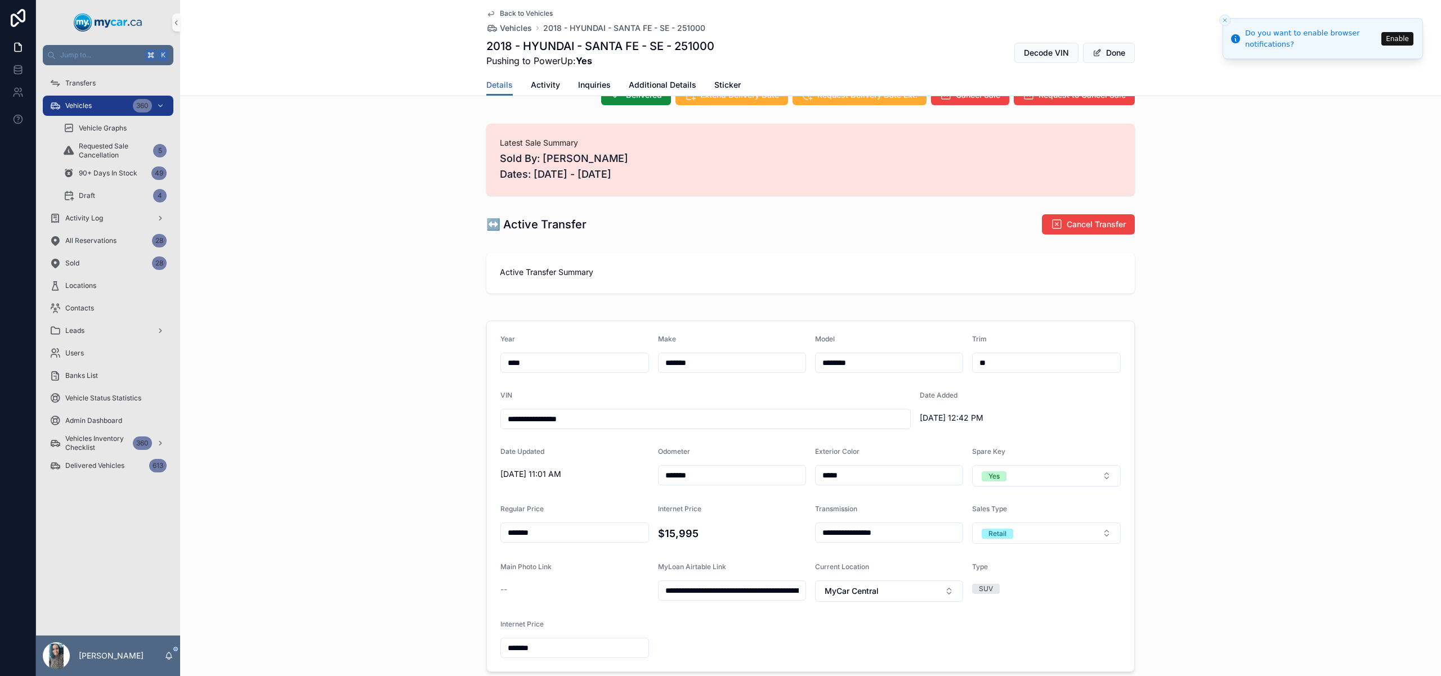
scroll to position [106, 0]
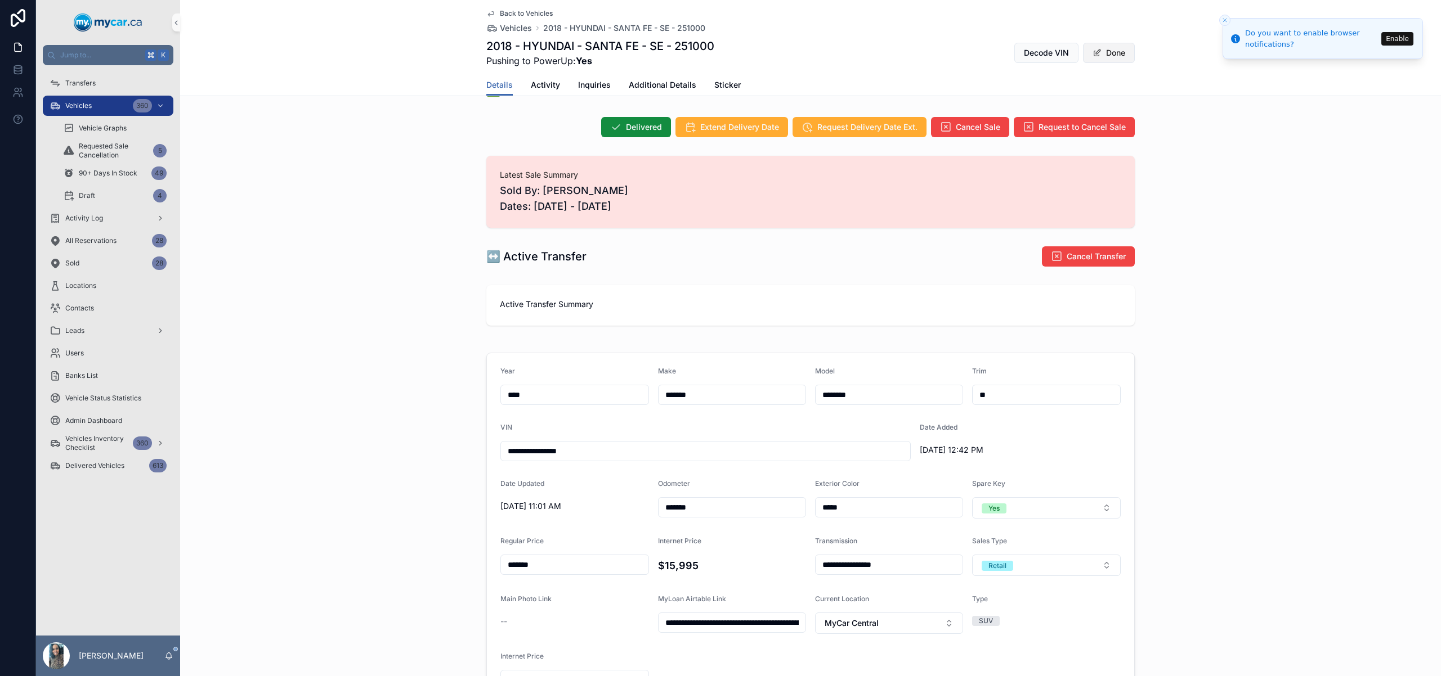
click at [1109, 55] on button "Done" at bounding box center [1109, 53] width 52 height 20
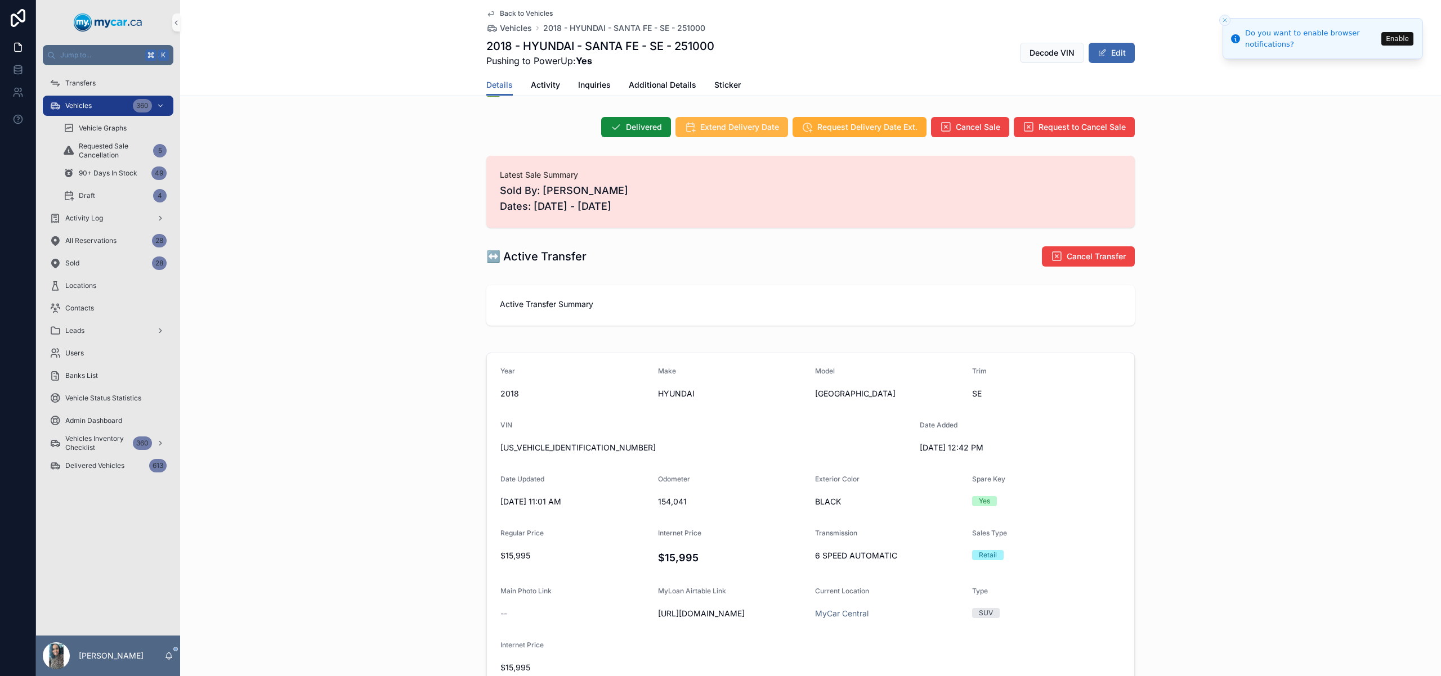
click at [747, 120] on button "Extend Delivery Date" at bounding box center [731, 127] width 113 height 20
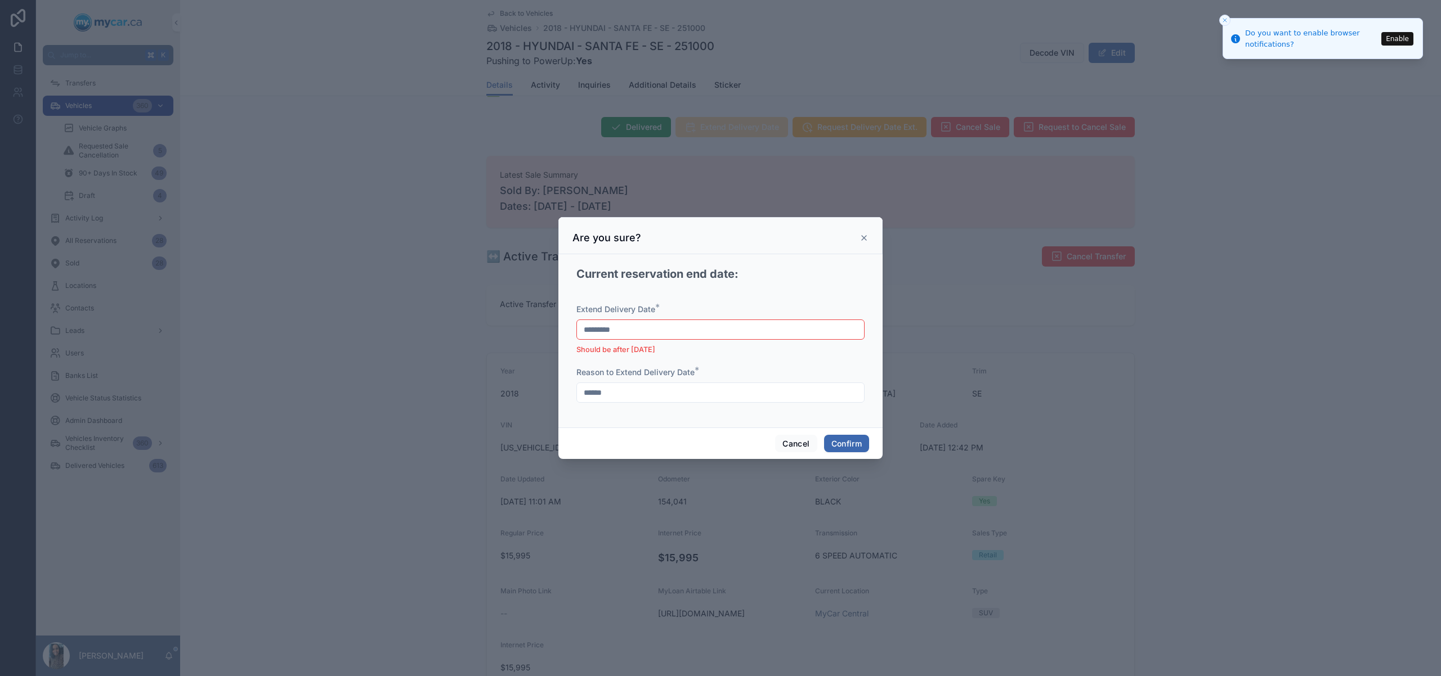
click at [687, 335] on input "*********" at bounding box center [720, 330] width 287 height 16
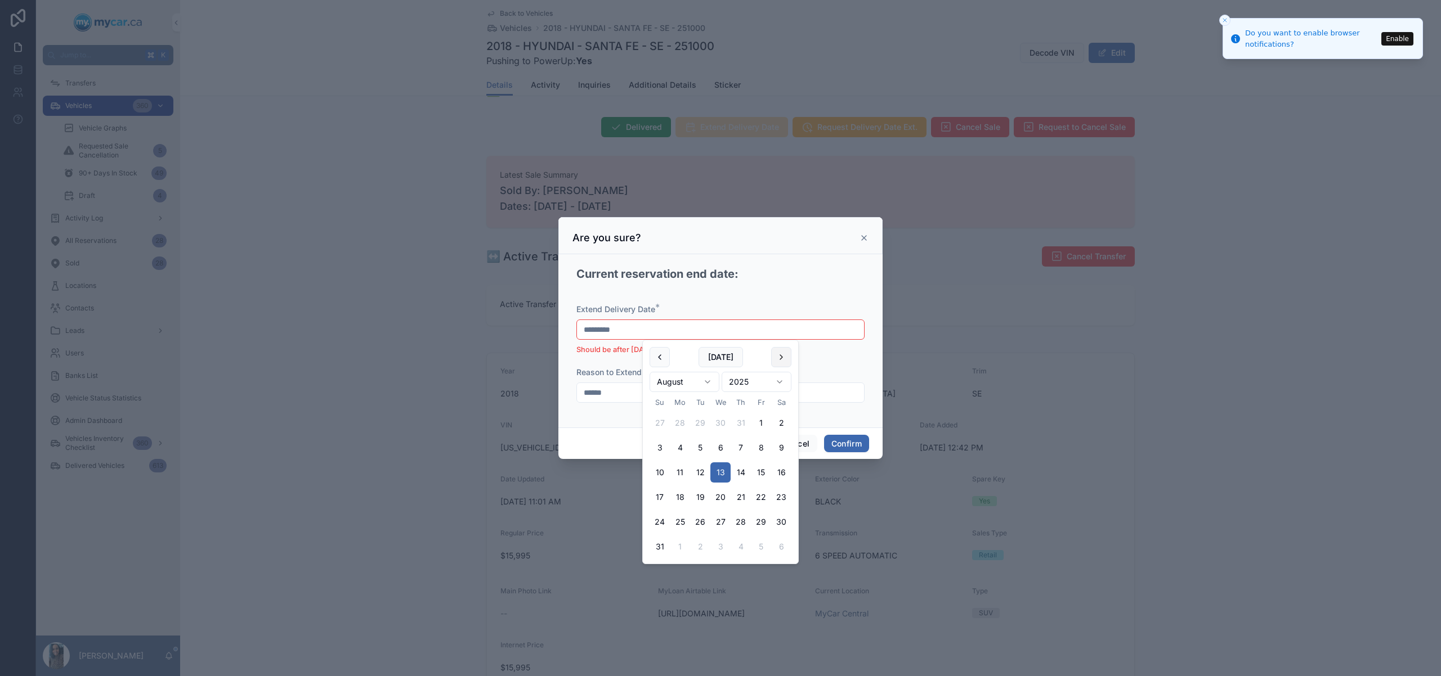
click at [787, 353] on button at bounding box center [781, 357] width 20 height 20
drag, startPoint x: 783, startPoint y: 450, endPoint x: 617, endPoint y: 396, distance: 174.6
click at [783, 450] on button "13" at bounding box center [781, 448] width 20 height 20
type input "*********"
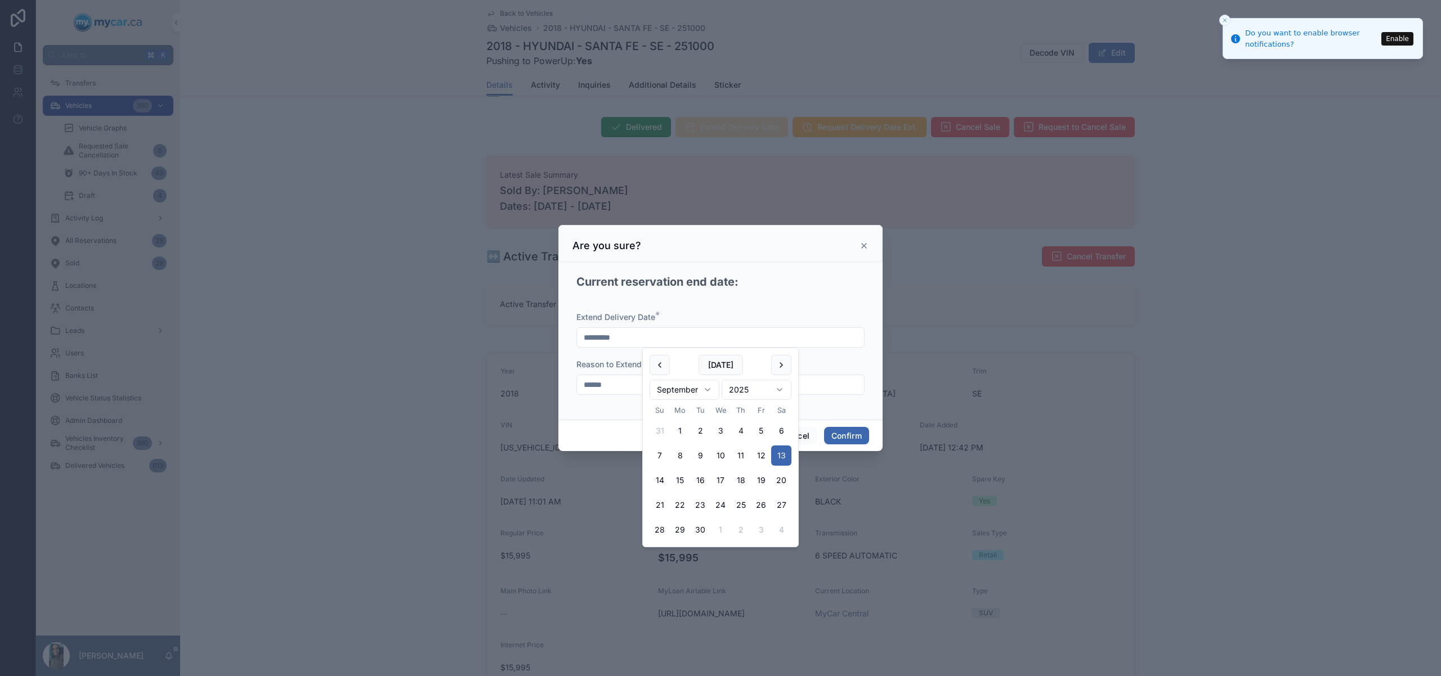
click at [610, 384] on input "******" at bounding box center [720, 385] width 287 height 16
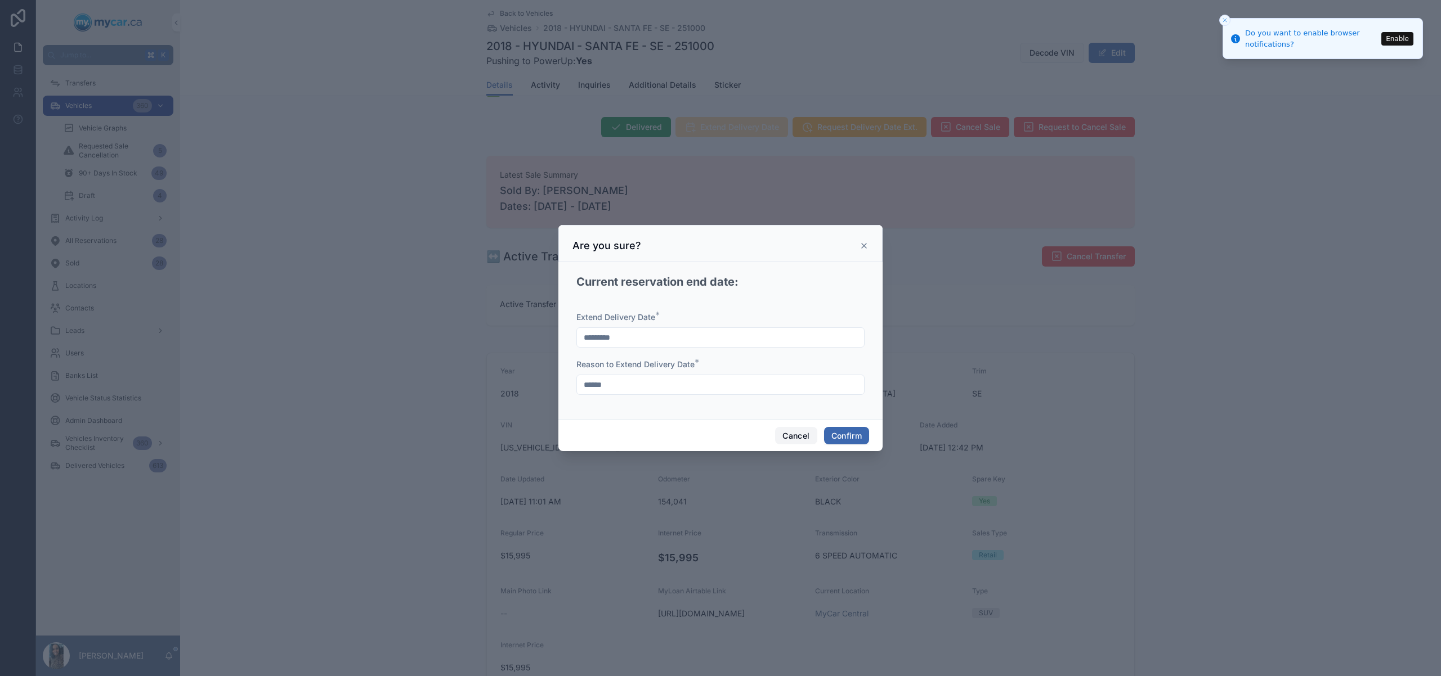
click at [795, 437] on button "Cancel" at bounding box center [796, 436] width 42 height 18
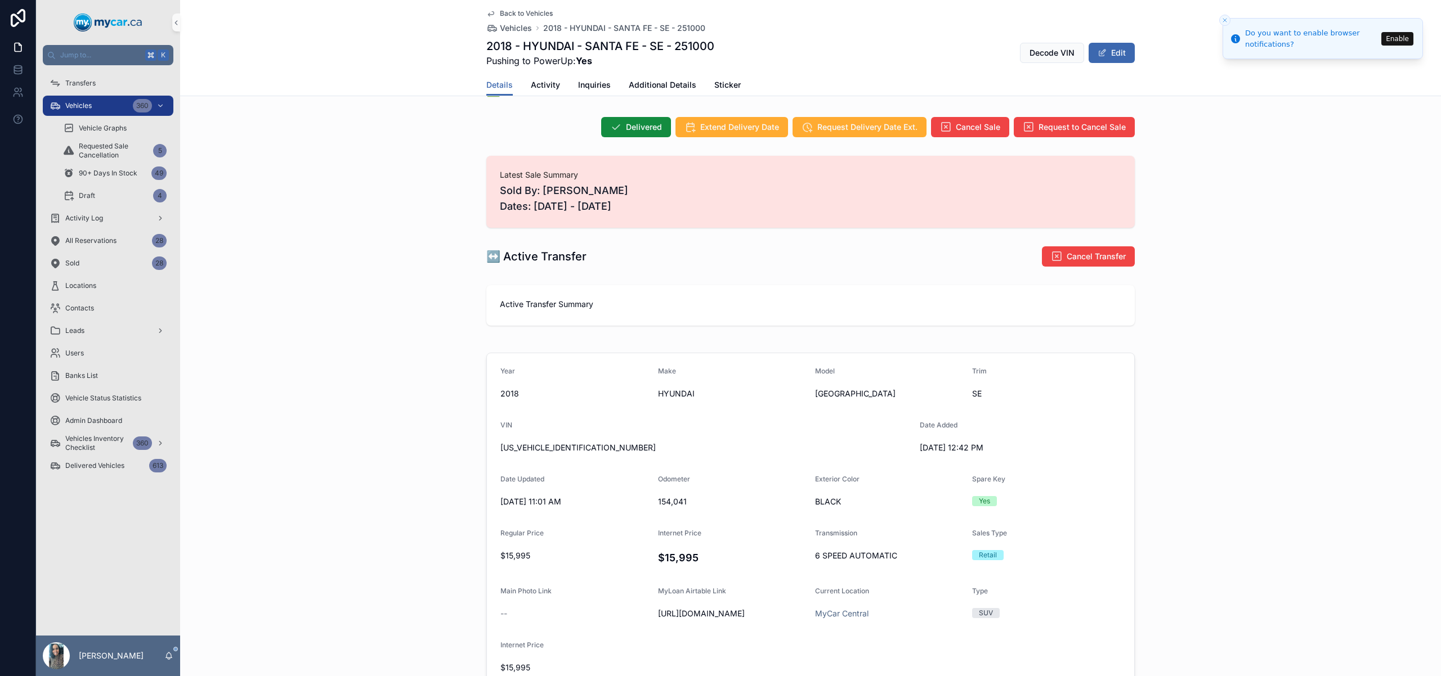
click at [703, 44] on h1 "2018 - HYUNDAI - SANTA FE - SE - 251000" at bounding box center [600, 46] width 228 height 16
copy h1 "251000"
click at [109, 101] on div "Vehicles 360" at bounding box center [108, 106] width 117 height 18
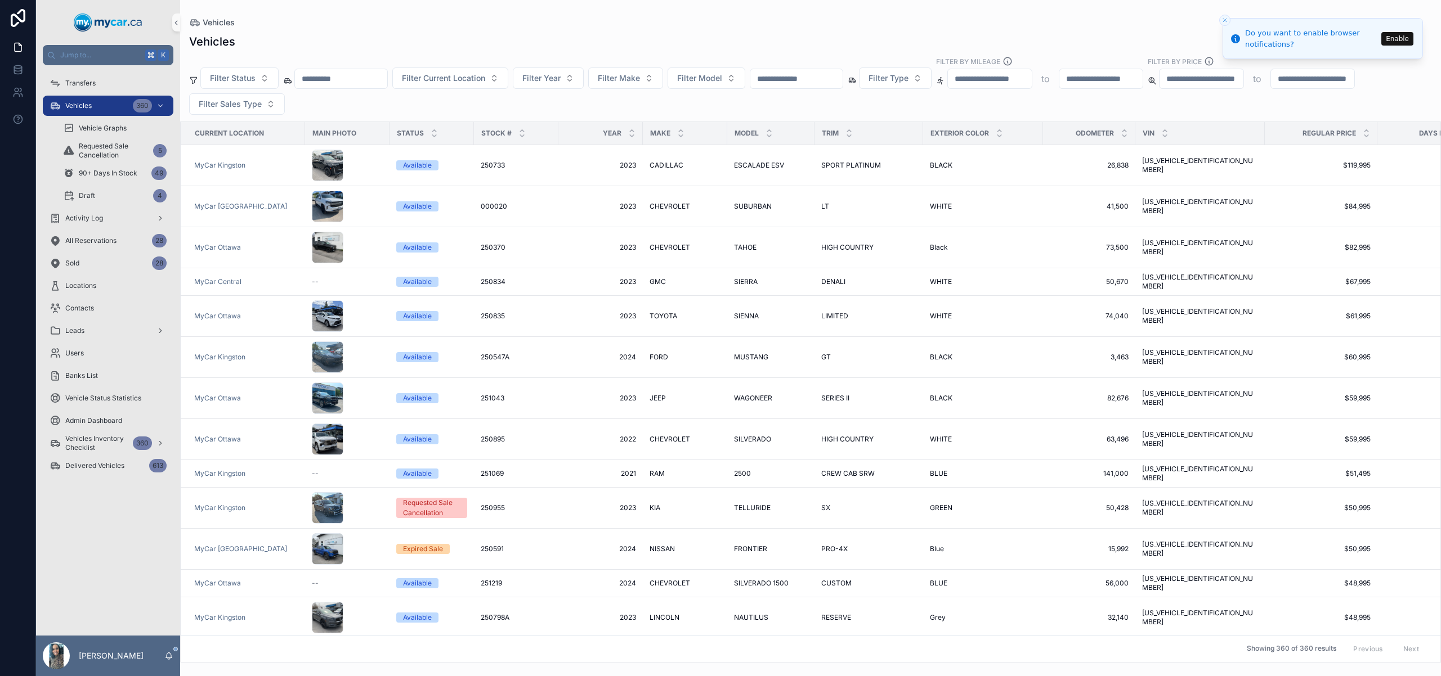
click at [337, 79] on input "scrollable content" at bounding box center [341, 79] width 92 height 16
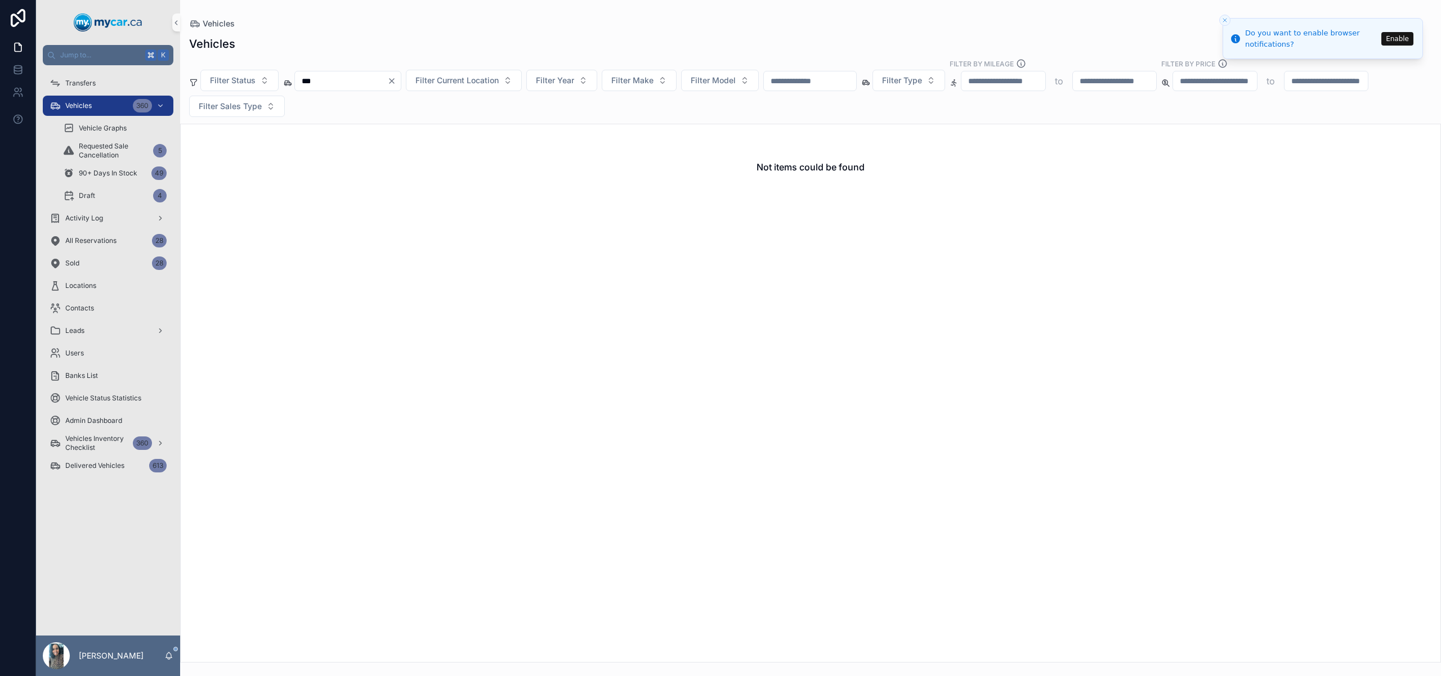
type input "***"
click at [396, 80] on icon "Clear" at bounding box center [391, 81] width 9 height 9
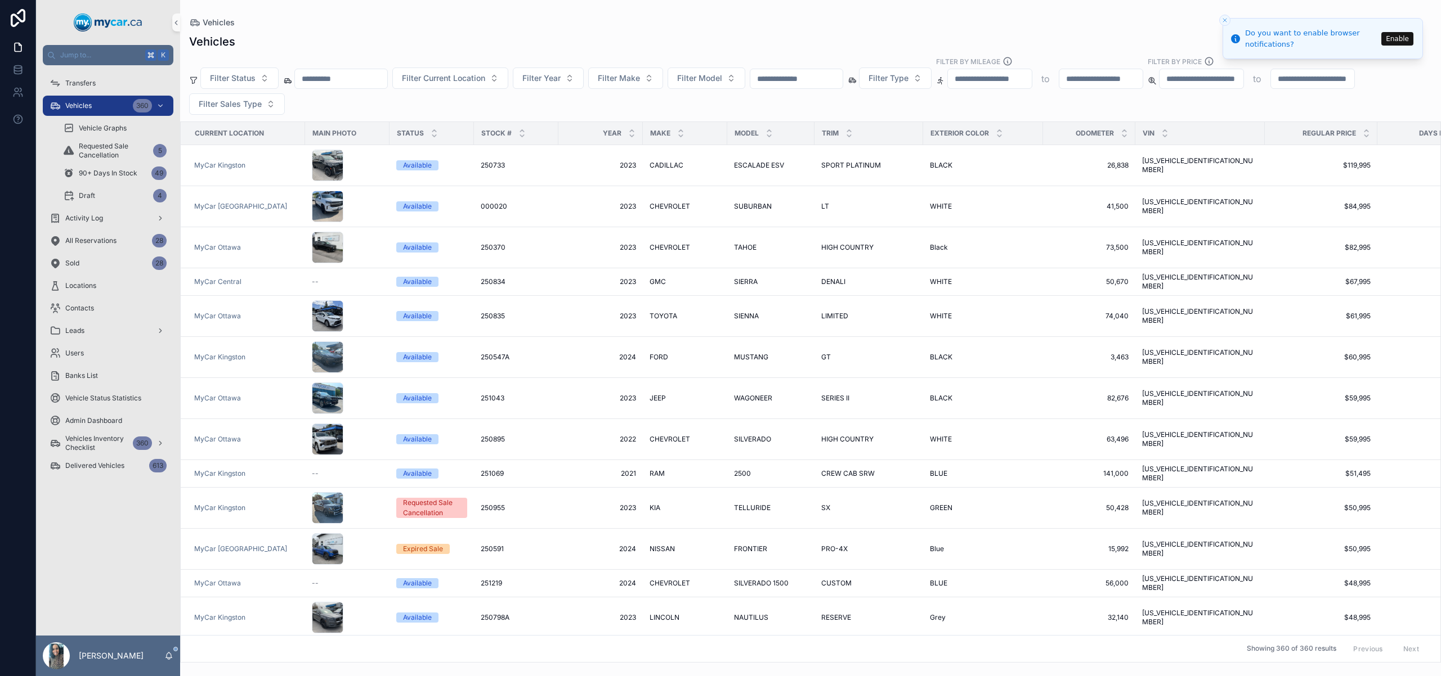
click at [387, 76] on input "scrollable content" at bounding box center [341, 79] width 92 height 16
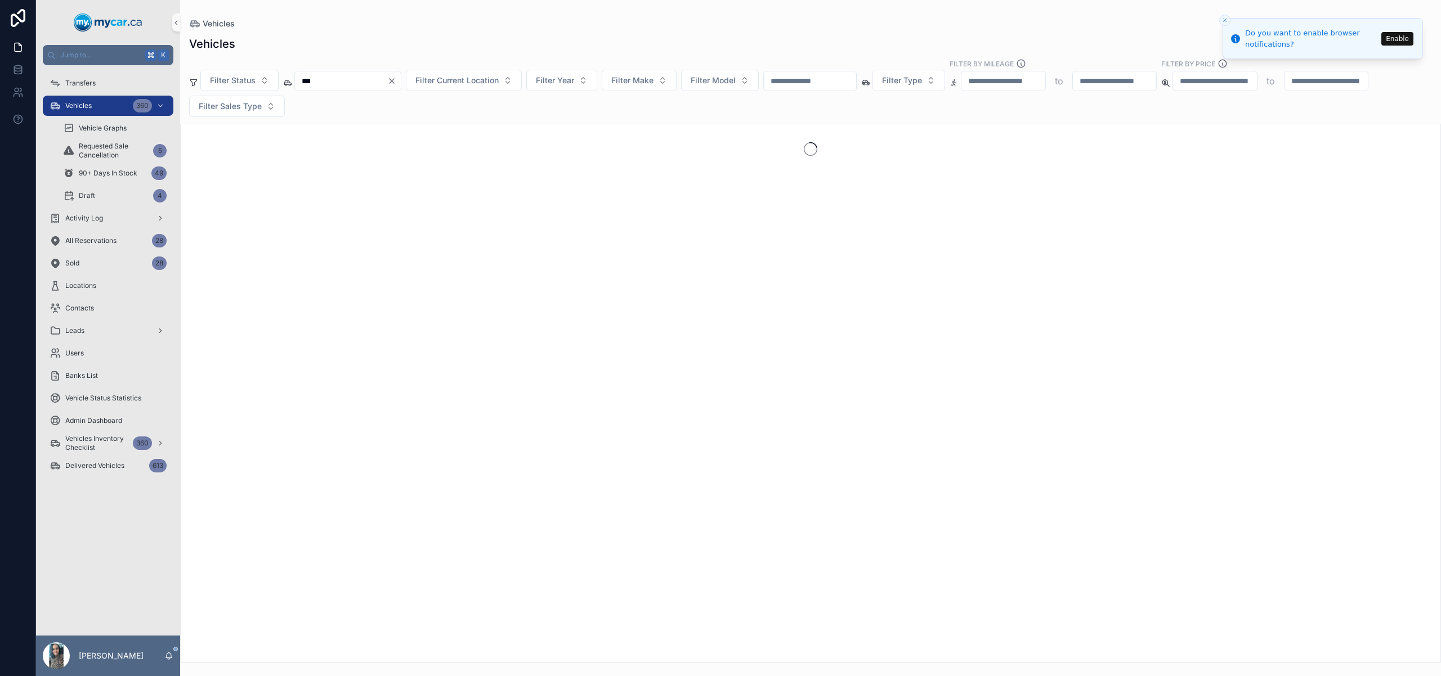
type input "***"
click at [1409, 33] on button "Enable" at bounding box center [1397, 39] width 32 height 14
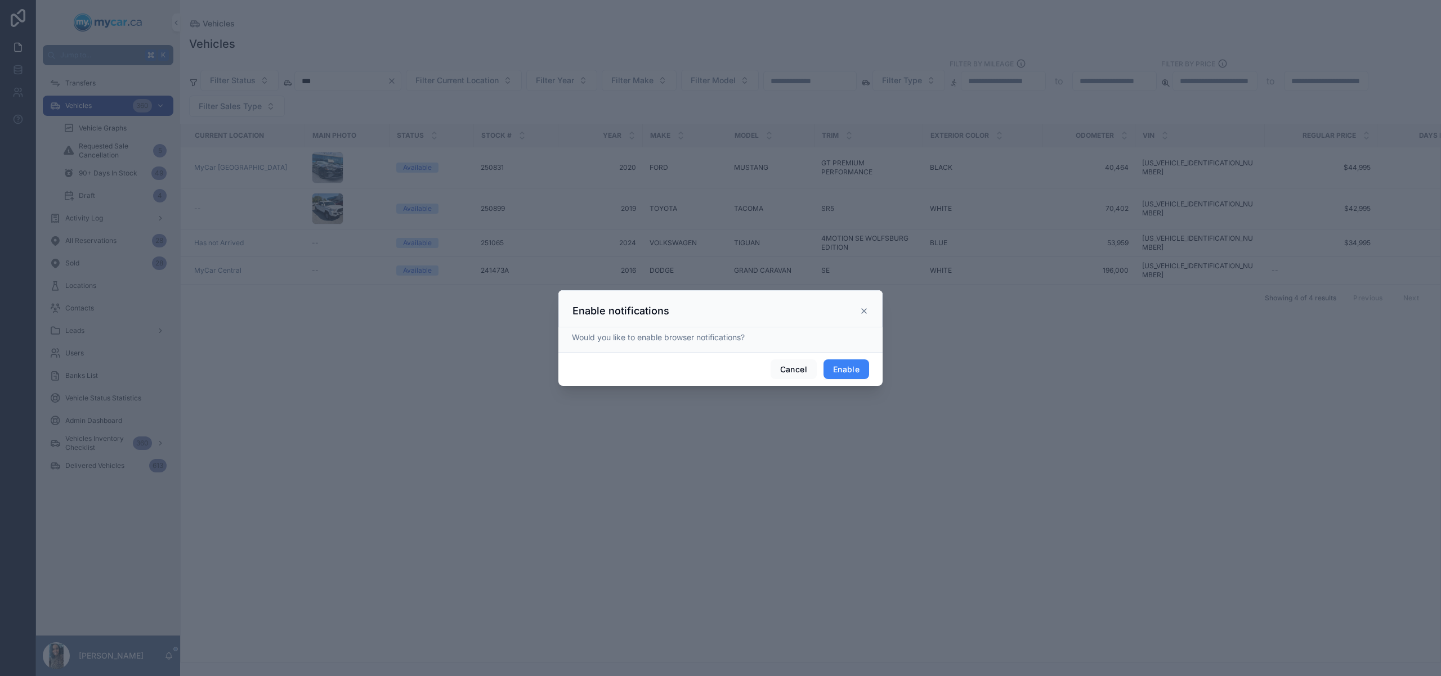
click at [851, 371] on button "Enable" at bounding box center [846, 370] width 46 height 20
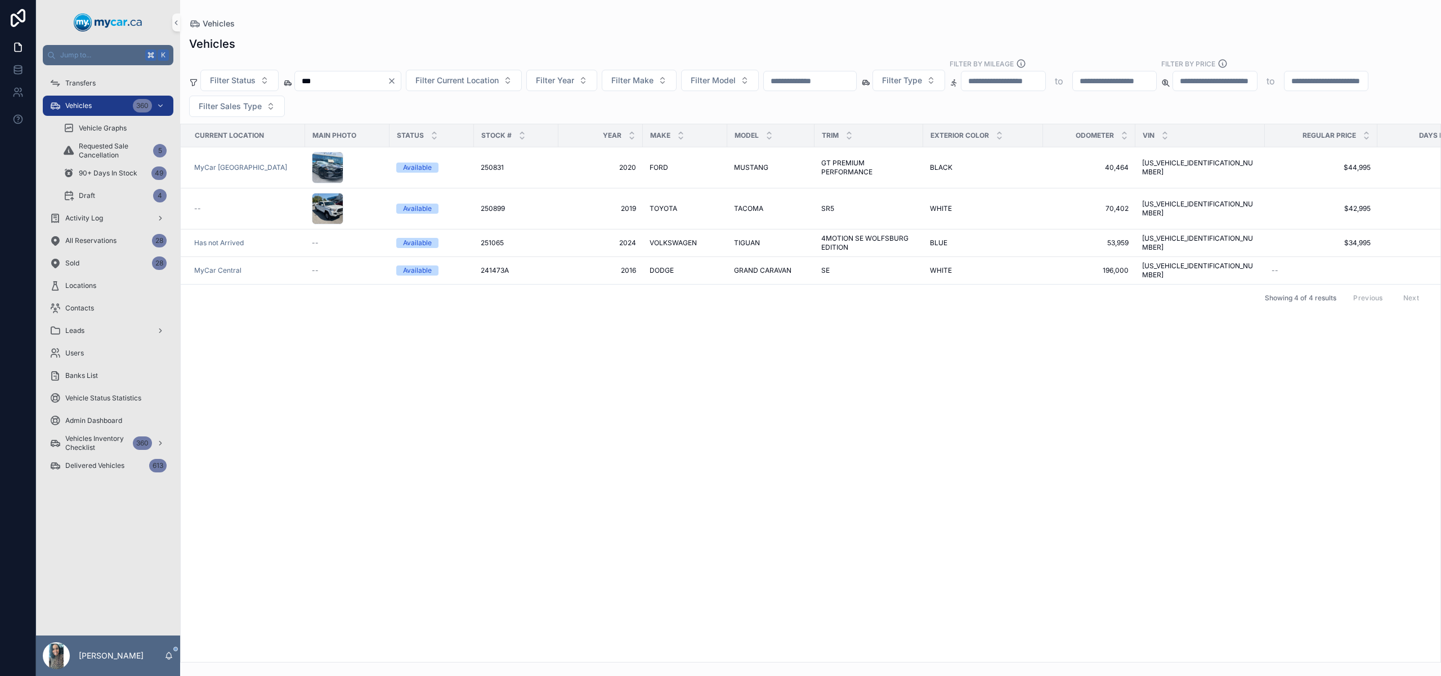
click at [396, 80] on icon "Clear" at bounding box center [391, 81] width 9 height 9
click at [362, 82] on input "scrollable content" at bounding box center [341, 81] width 92 height 16
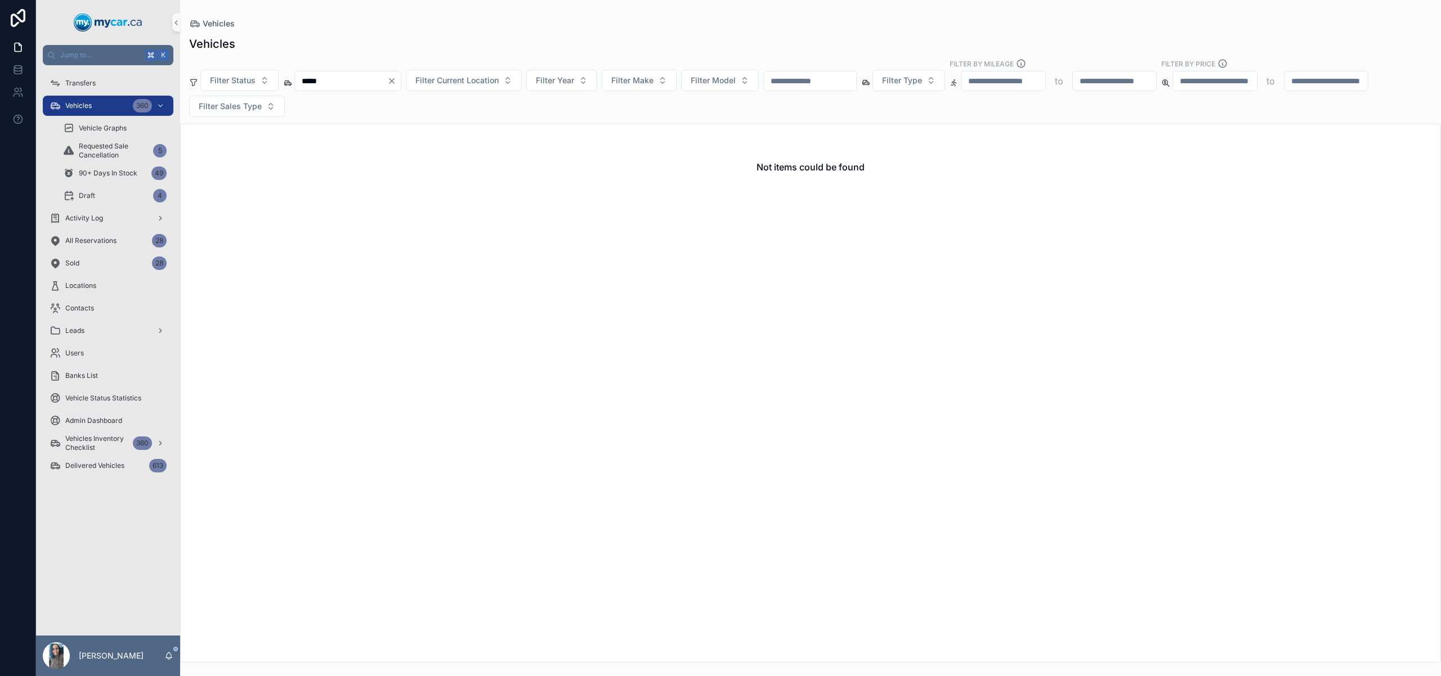
type input "*****"
click at [396, 77] on icon "Clear" at bounding box center [391, 81] width 9 height 9
click at [634, 65] on div "Filter Status Filter Current Location Filter Year Filter Make Filter Model Filt…" at bounding box center [810, 88] width 1261 height 59
click at [641, 74] on button "Filter Make" at bounding box center [625, 80] width 75 height 21
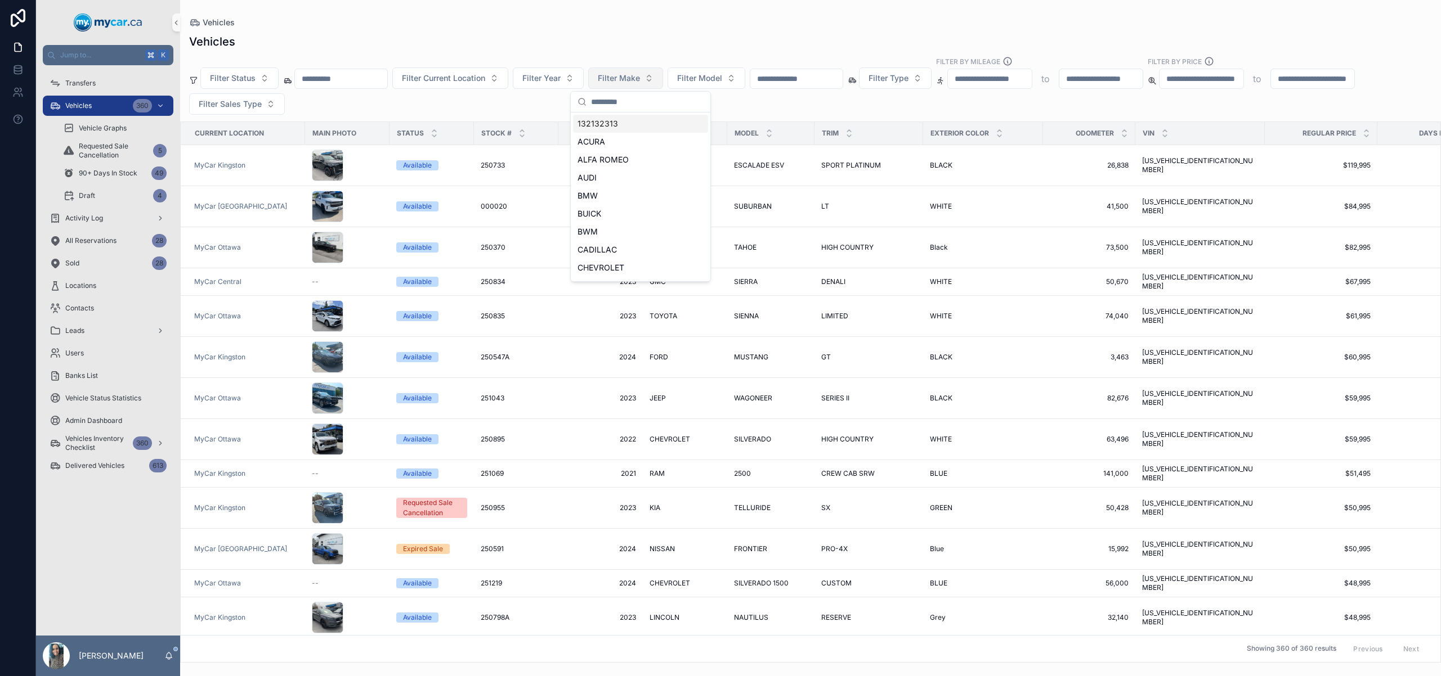
click at [640, 83] on span "Filter Make" at bounding box center [619, 78] width 42 height 11
click at [640, 80] on span "Filter Make" at bounding box center [619, 78] width 42 height 11
type input "****"
click at [673, 123] on div "NISSAN" at bounding box center [640, 124] width 135 height 18
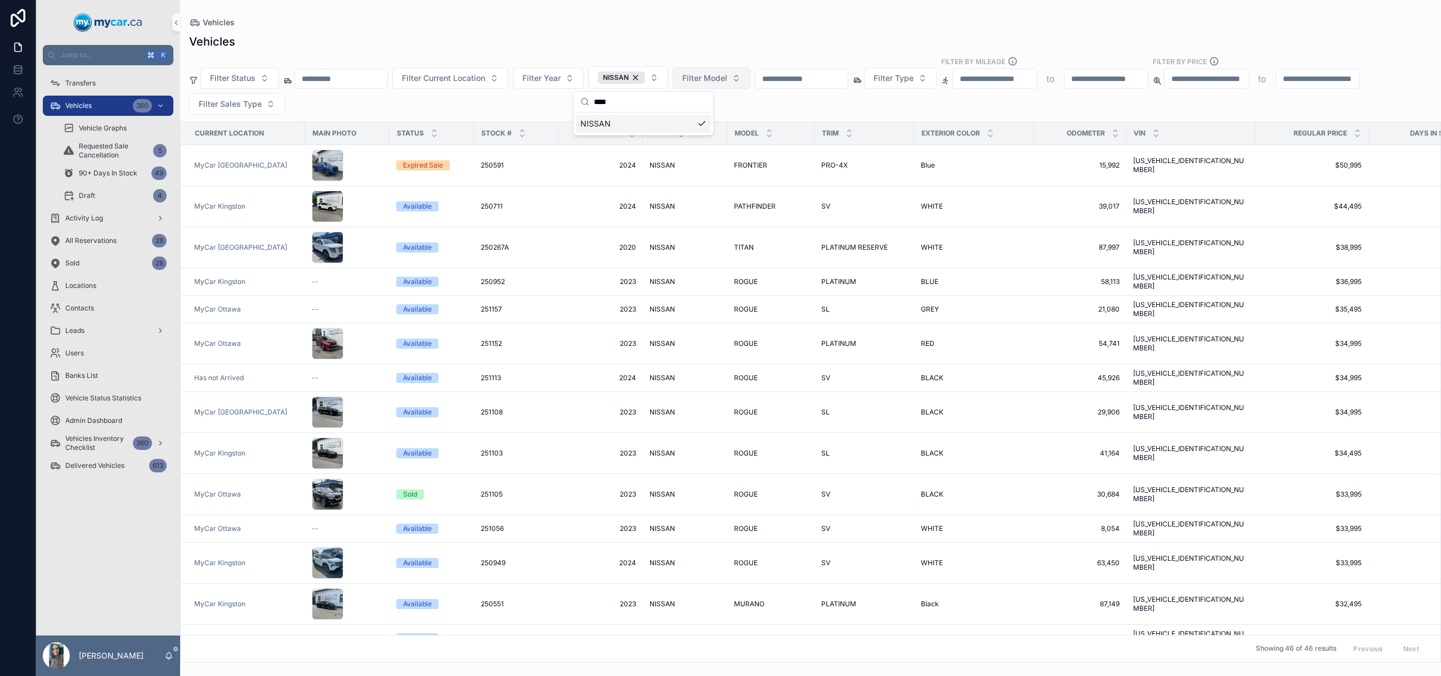
click at [713, 74] on span "Filter Model" at bounding box center [704, 78] width 45 height 11
type input "******"
click at [694, 123] on div "SENTRA" at bounding box center [725, 124] width 135 height 18
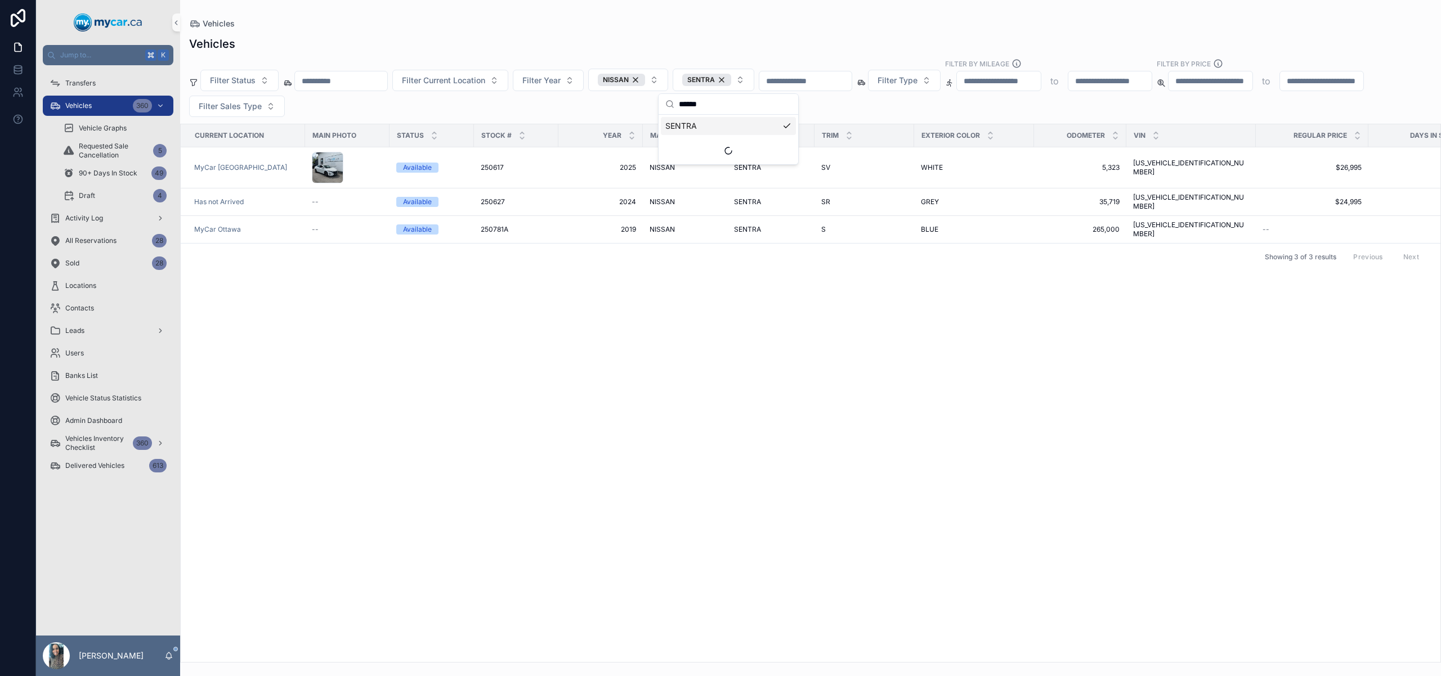
click at [507, 107] on div "Filter Status Filter Current Location Filter Year NISSAN SENTRA Filter Type Fil…" at bounding box center [810, 88] width 1261 height 59
